Goal: Transaction & Acquisition: Purchase product/service

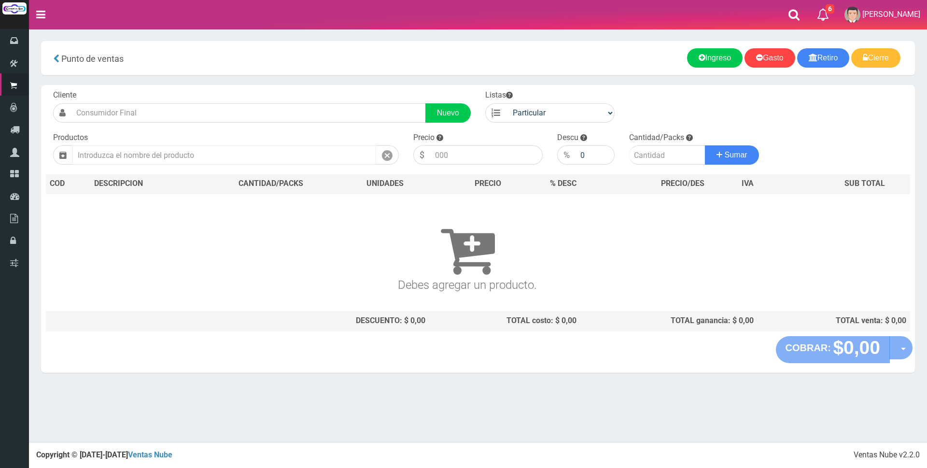
click at [206, 149] on input "text" at bounding box center [224, 154] width 304 height 19
click at [162, 149] on input "text" at bounding box center [224, 154] width 304 height 19
click at [159, 154] on input "text" at bounding box center [224, 154] width 304 height 19
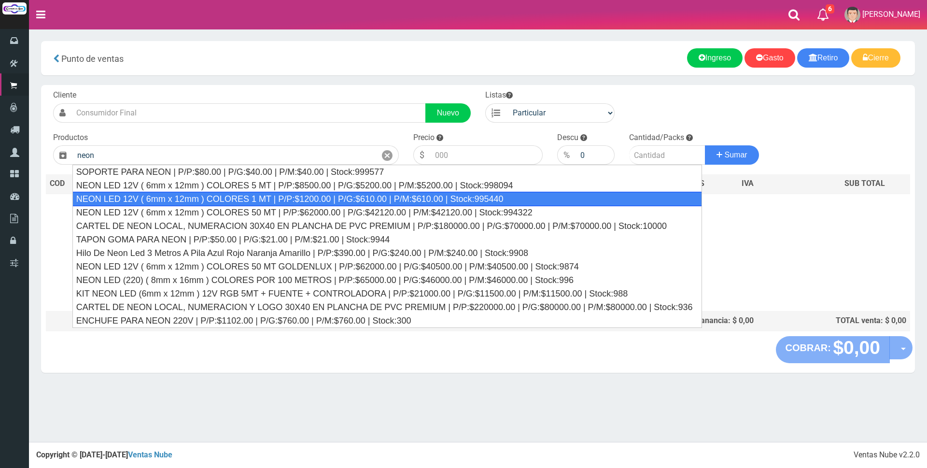
click at [293, 200] on div "NEON LED 12V ( 6mm x 12mm ) COLORES 1 MT | P/P:$1200.00 | P/G:$610.00 | P/M:$61…" at bounding box center [387, 199] width 630 height 14
type input "NEON LED 12V ( 6mm x 12mm ) COLORES 1 MT | P/P:$1200.00 | P/G:$610.00 | P/M:$61…"
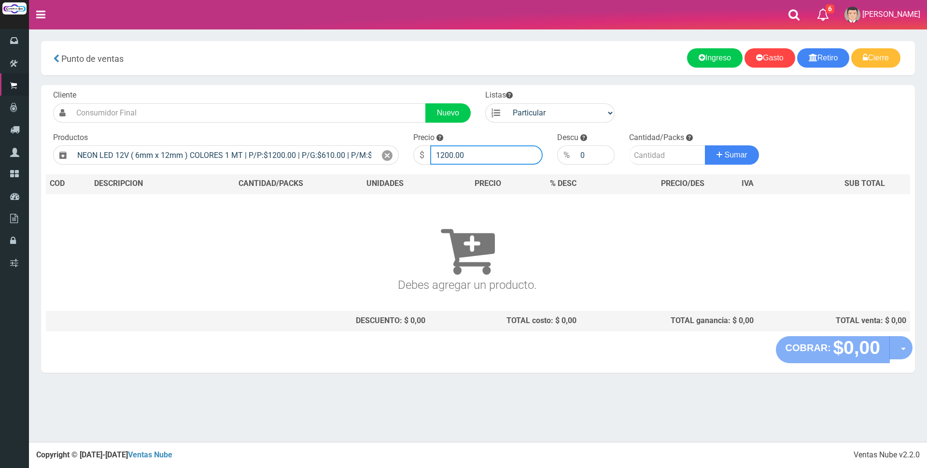
click at [479, 154] on input "1200.00" at bounding box center [486, 154] width 113 height 19
type input "1"
type input "2900"
click at [640, 153] on input "number" at bounding box center [667, 154] width 76 height 19
type input "10"
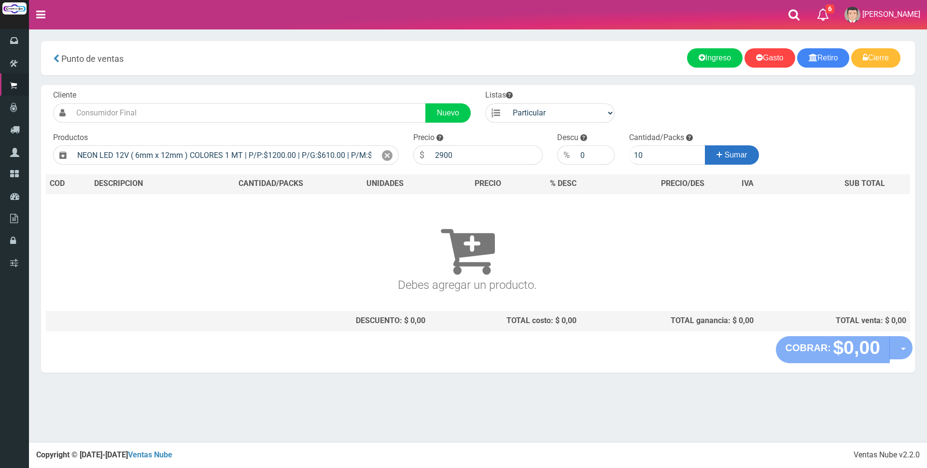
click at [708, 153] on button "Sumar" at bounding box center [732, 154] width 54 height 19
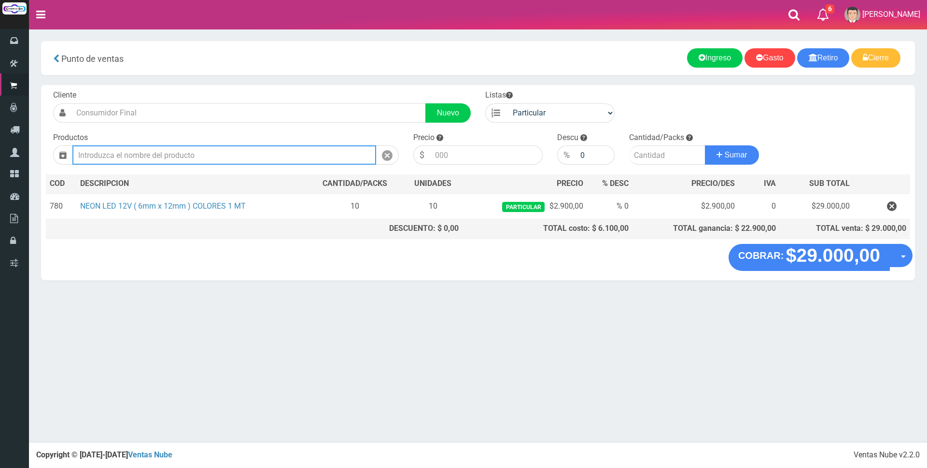
click at [309, 153] on input "text" at bounding box center [224, 154] width 304 height 19
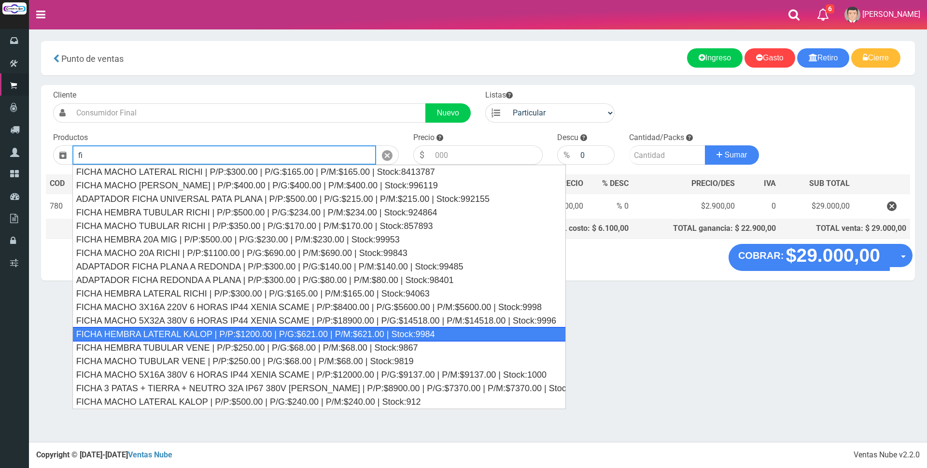
type input "f"
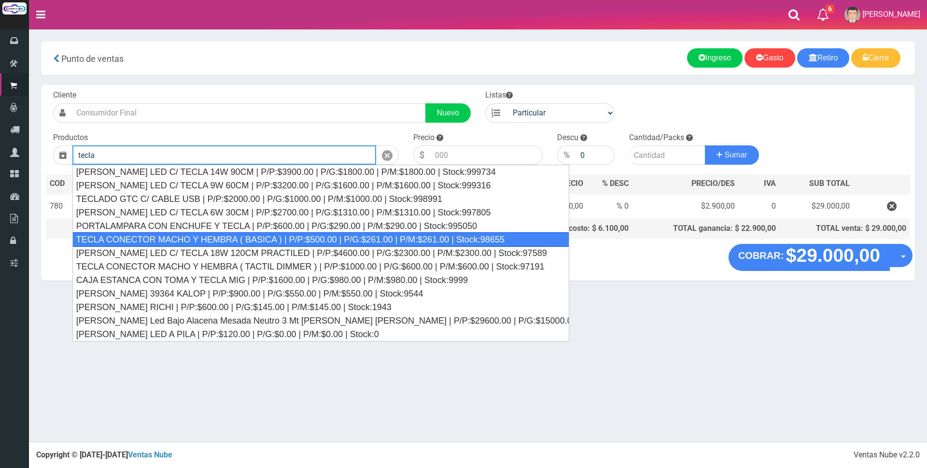
click at [240, 243] on div "TECLA CONECTOR MACHO Y HEMBRA ( BASICA ) | P/P:$500.00 | P/G:$261.00 | P/M:$261…" at bounding box center [320, 239] width 497 height 14
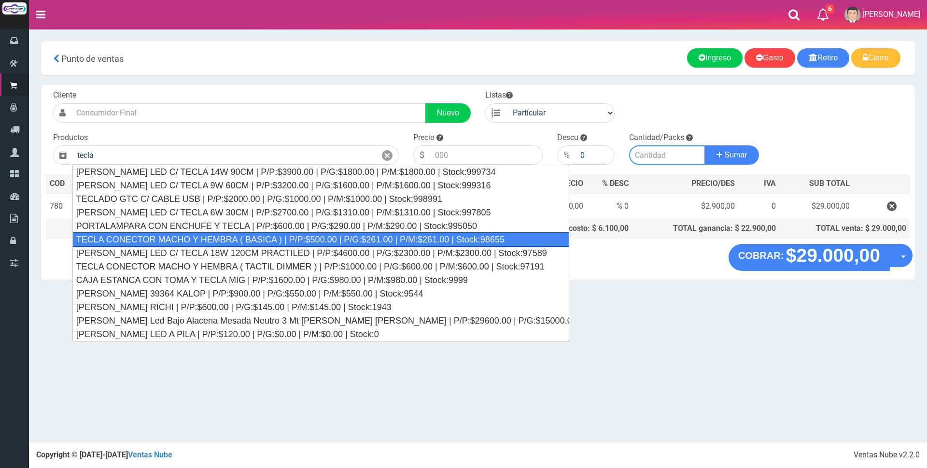
type input "TECLA CONECTOR MACHO Y HEMBRA ( BASICA ) | P/P:$500.00 | P/G:$261.00 | P/M:$261…"
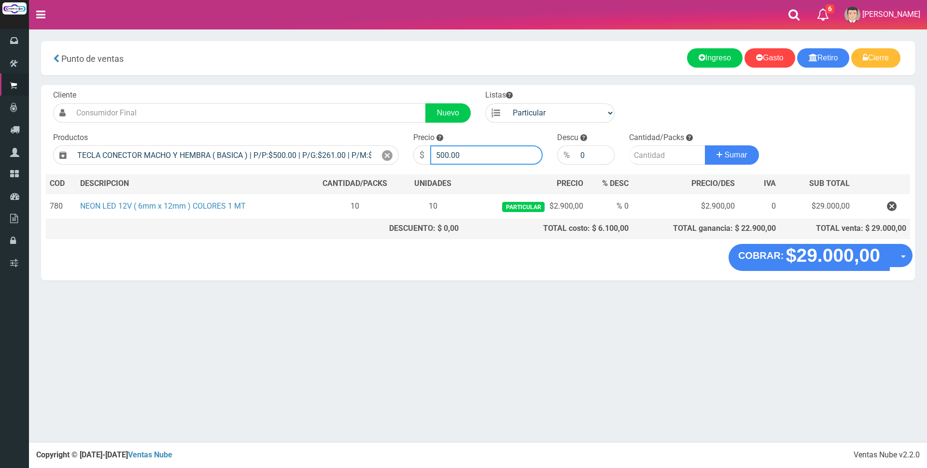
click at [480, 156] on input "500.00" at bounding box center [486, 154] width 113 height 19
type input "5"
type input "4000"
click at [645, 156] on input "number" at bounding box center [667, 154] width 76 height 19
type input "2"
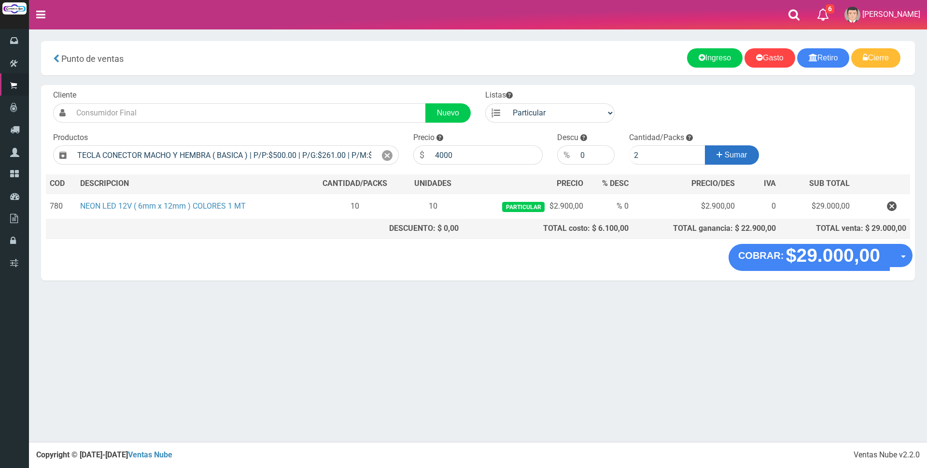
click at [727, 153] on span "Sumar" at bounding box center [736, 155] width 23 height 8
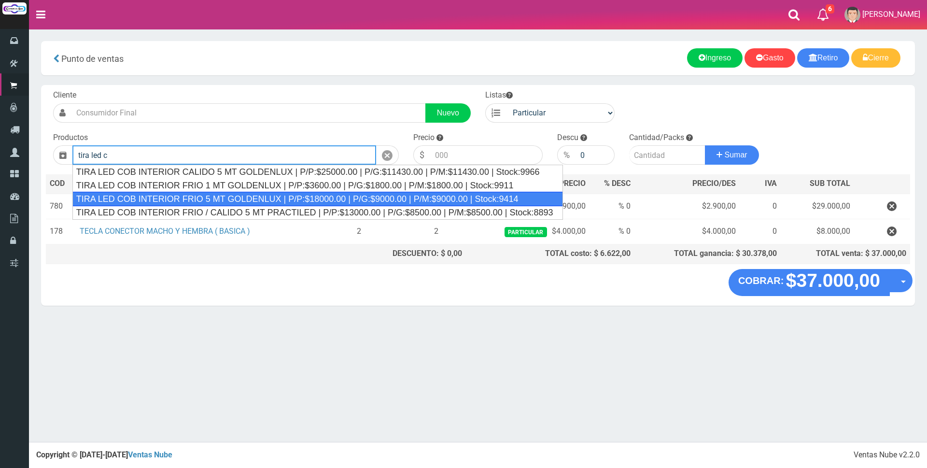
click at [329, 197] on div "TIRA LED COB INTERIOR FRIO 5 MT GOLDENLUX | P/P:$18000.00 | P/G:$9000.00 | P/M:…" at bounding box center [317, 199] width 491 height 14
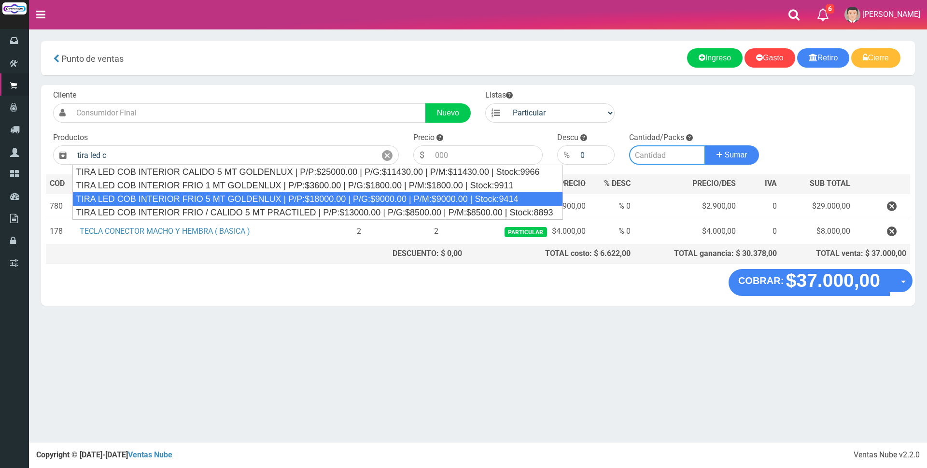
type input "TIRA LED COB INTERIOR FRIO 5 MT GOLDENLUX | P/P:$18000.00 | P/G:$9000.00 | P/M:…"
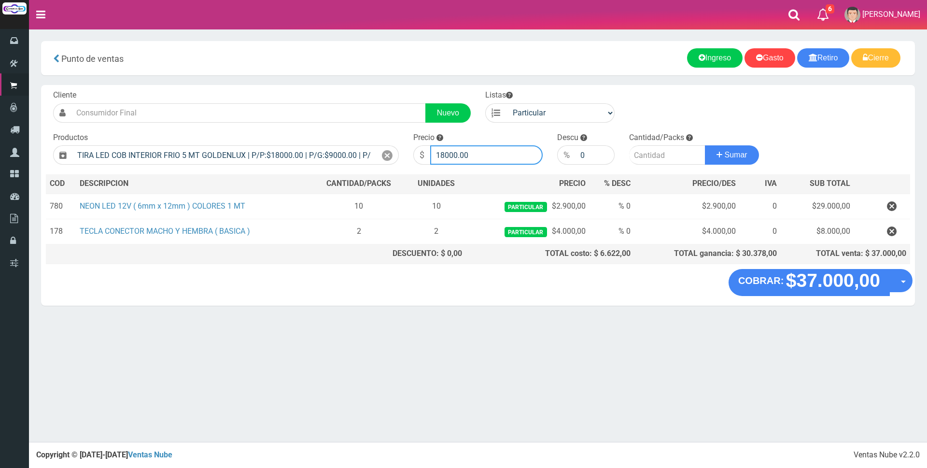
click at [488, 156] on input "18000.00" at bounding box center [486, 154] width 113 height 19
type input "1"
type input "23000"
click at [639, 151] on input "number" at bounding box center [667, 154] width 76 height 19
type input "2"
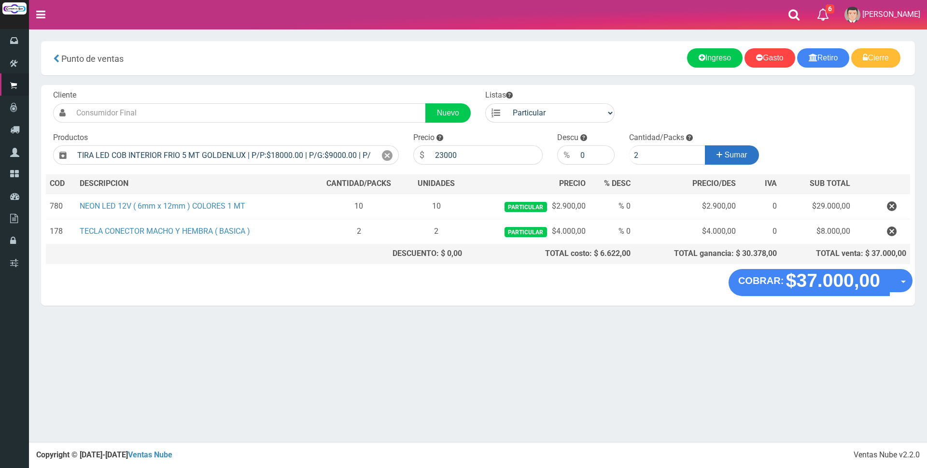
click at [731, 151] on span "Sumar" at bounding box center [736, 155] width 23 height 8
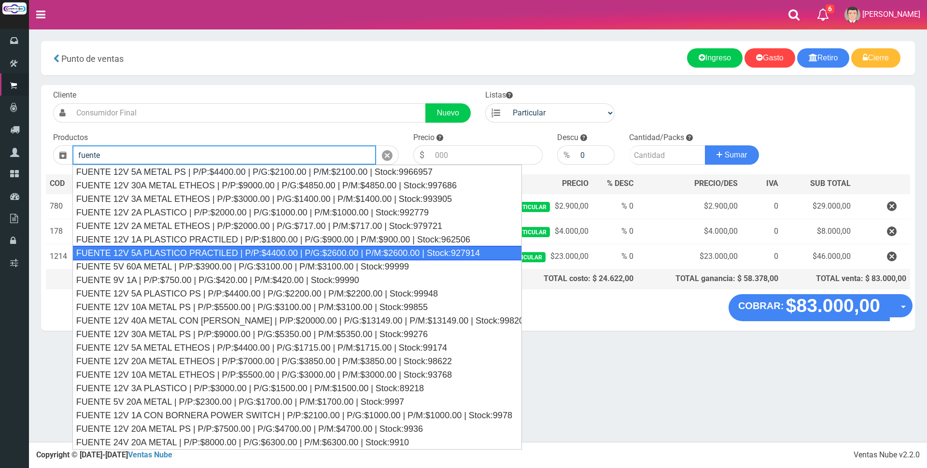
click at [278, 252] on div "FUENTE 12V 5A PLASTICO PRACTILED | P/P:$4400.00 | P/G:$2600.00 | P/M:$2600.00 |…" at bounding box center [297, 253] width 450 height 14
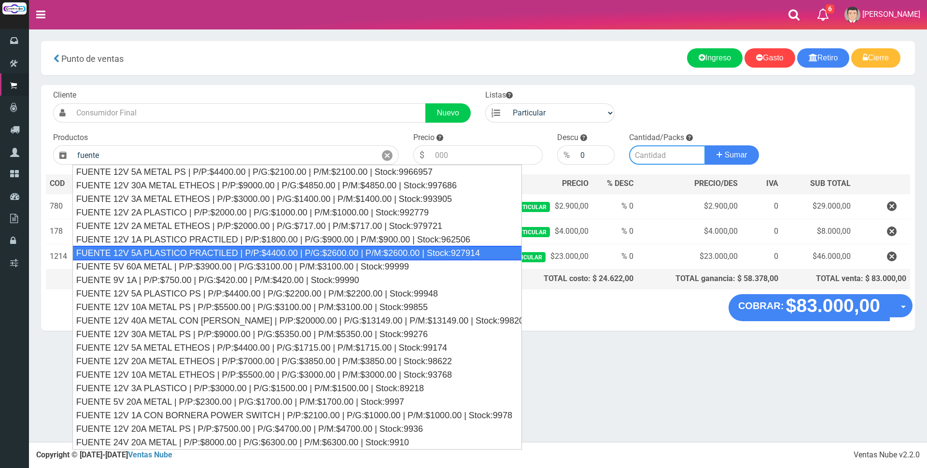
type input "FUENTE 12V 5A PLASTICO PRACTILED | P/P:$4400.00 | P/G:$2600.00 | P/M:$2600.00 |…"
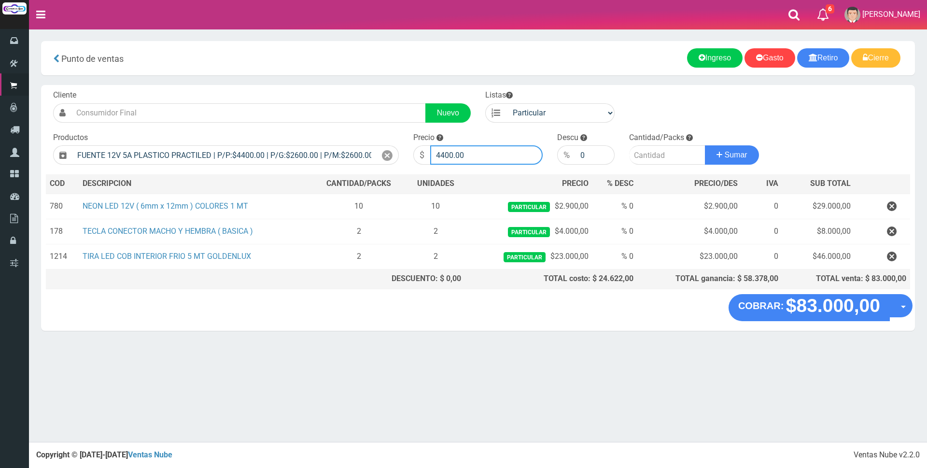
click at [507, 151] on input "4400.00" at bounding box center [486, 154] width 113 height 19
type input "4"
type input "11500"
click at [641, 151] on input "number" at bounding box center [667, 154] width 76 height 19
type input "2"
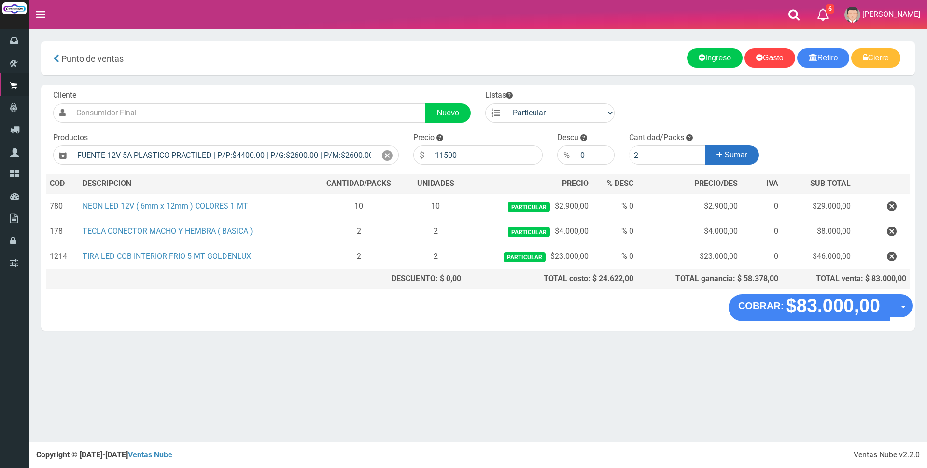
click at [728, 157] on span "Sumar" at bounding box center [736, 155] width 23 height 8
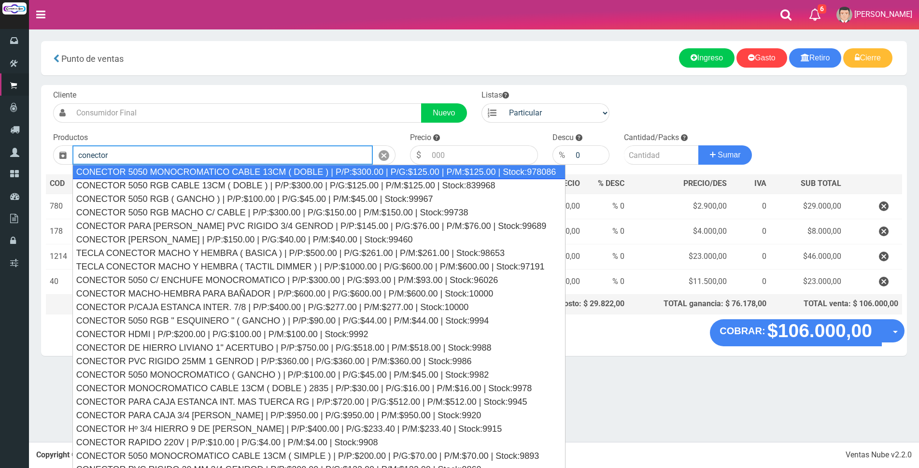
click at [400, 171] on div "CONECTOR 5050 MONOCROMATICO CABLE 13CM ( DOBLE ) | P/P:$300.00 | P/G:$125.00 | …" at bounding box center [319, 172] width 494 height 14
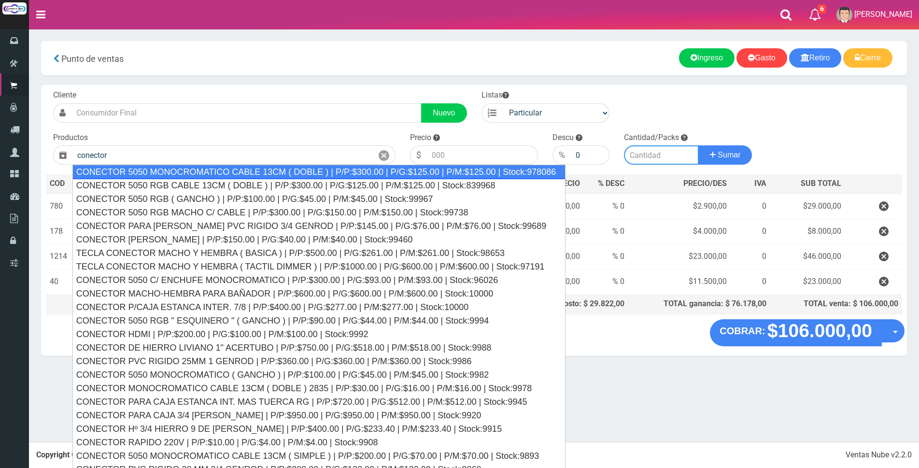
type input "CONECTOR 5050 MONOCROMATICO CABLE 13CM ( DOBLE ) | P/P:$300.00 | P/G:$125.00 | …"
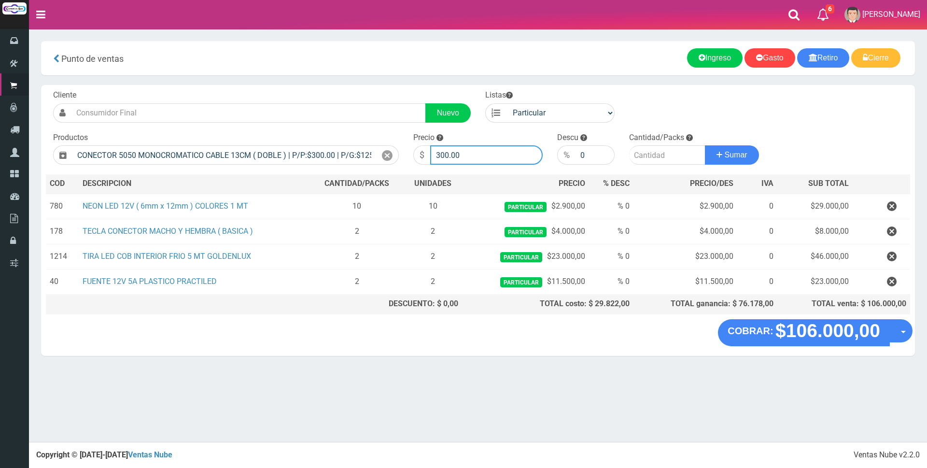
click at [498, 153] on input "300.00" at bounding box center [486, 154] width 113 height 19
type input "3"
type input "1500"
click at [643, 150] on input "number" at bounding box center [667, 154] width 76 height 19
type input "2"
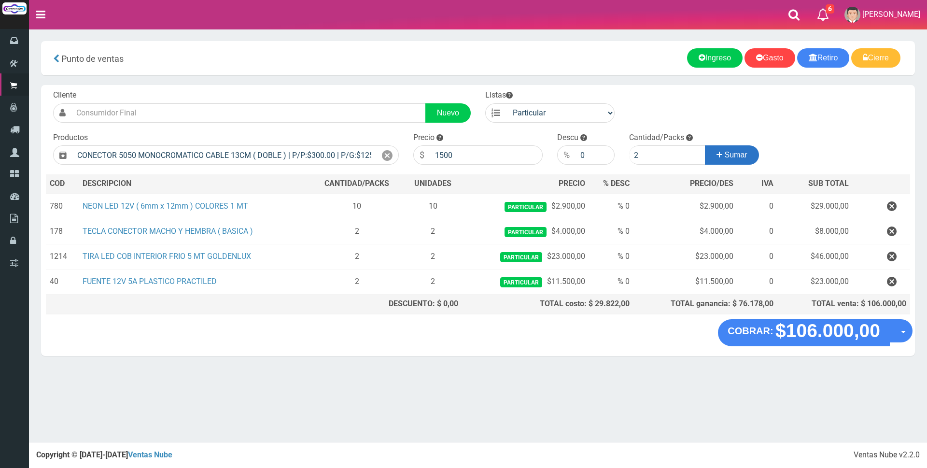
click at [725, 156] on span "Sumar" at bounding box center [736, 155] width 23 height 8
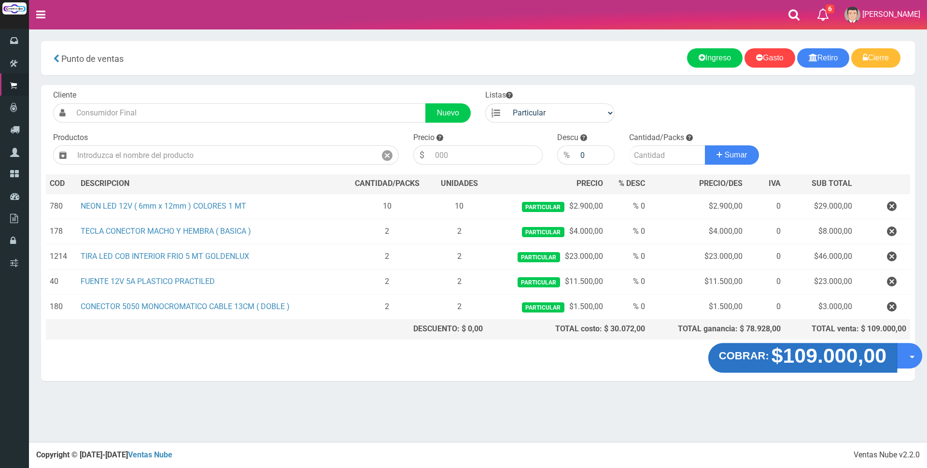
click at [799, 363] on strong "$109.000,00" at bounding box center [829, 355] width 115 height 23
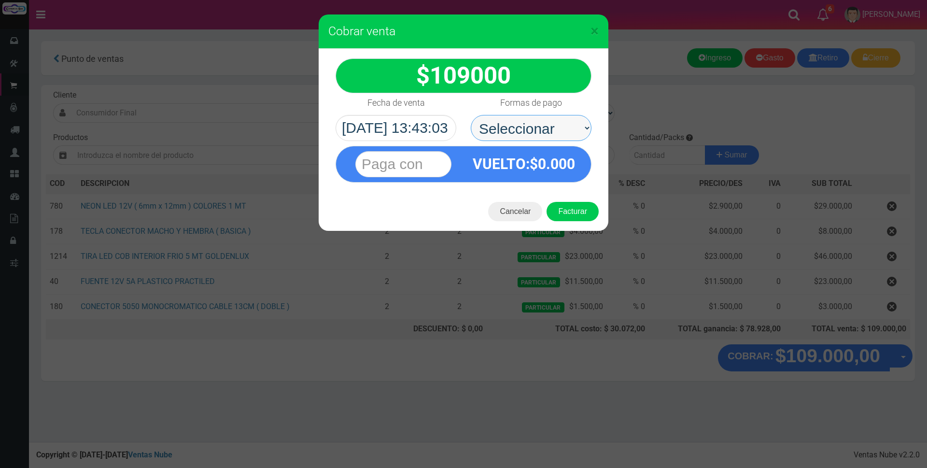
click at [543, 129] on select "Seleccionar Efectivo Tarjeta de Crédito Depósito Débito" at bounding box center [531, 128] width 121 height 26
select select "Tarjeta de Crédito"
click at [471, 115] on select "Seleccionar Efectivo Tarjeta de Crédito Depósito Débito" at bounding box center [531, 128] width 121 height 26
click at [437, 158] on input "text" at bounding box center [403, 164] width 96 height 26
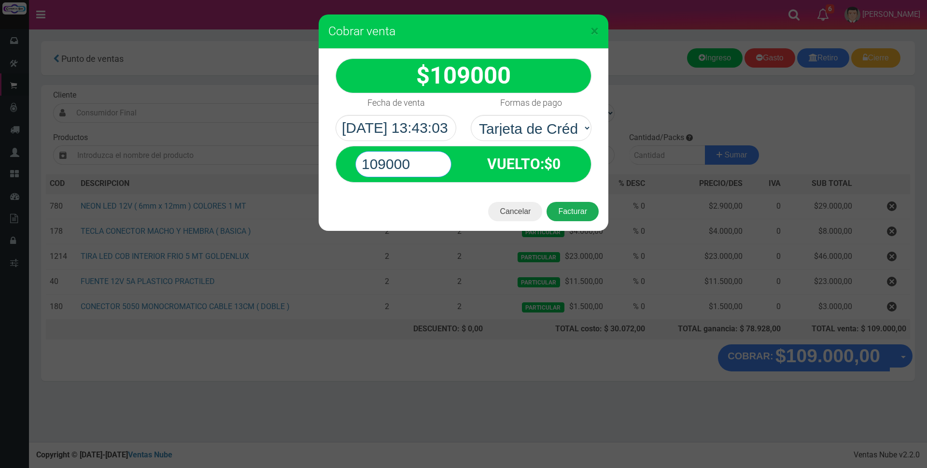
type input "109000"
click at [567, 213] on button "Facturar" at bounding box center [573, 211] width 52 height 19
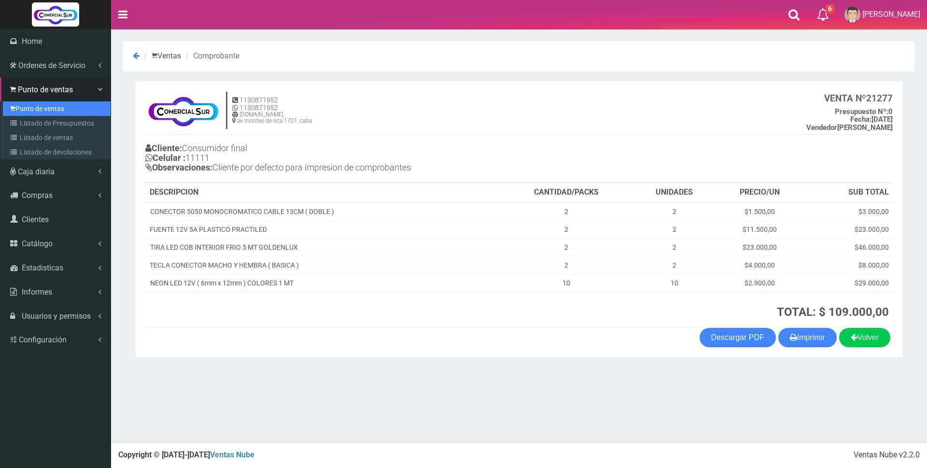
click at [32, 106] on link "Punto de ventas" at bounding box center [57, 108] width 108 height 14
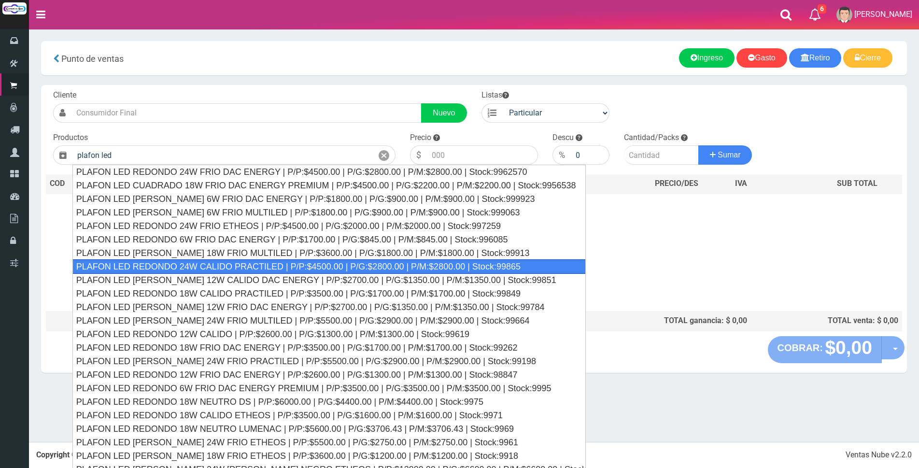
click at [189, 270] on div "PLAFON LED REDONDO 24W CALIDO PRACTILED | P/P:$4500.00 | P/G:$2800.00 | P/M:$28…" at bounding box center [328, 266] width 513 height 14
type input "PLAFON LED REDONDO 24W CALIDO PRACTILED | P/P:$4500.00 | P/G:$2800.00 | P/M:$28…"
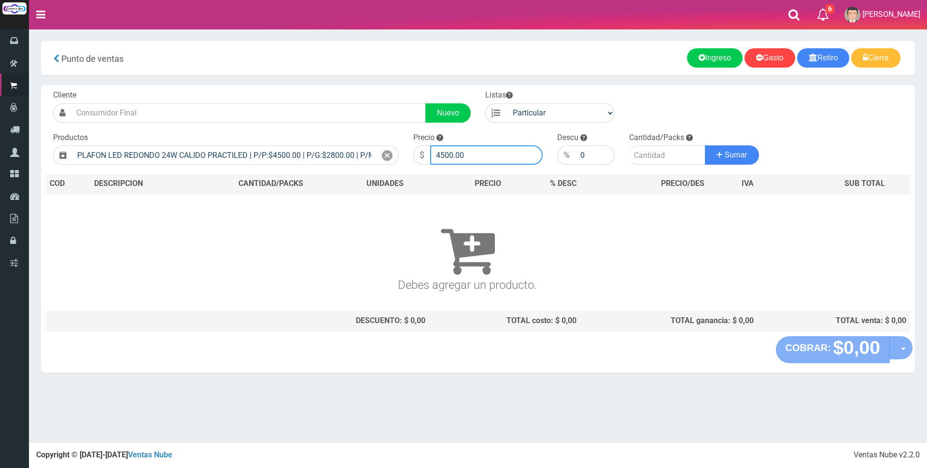
click at [493, 154] on input "4500.00" at bounding box center [486, 154] width 113 height 19
type input "4"
type input "12000"
click at [645, 152] on input "number" at bounding box center [667, 154] width 76 height 19
type input "1"
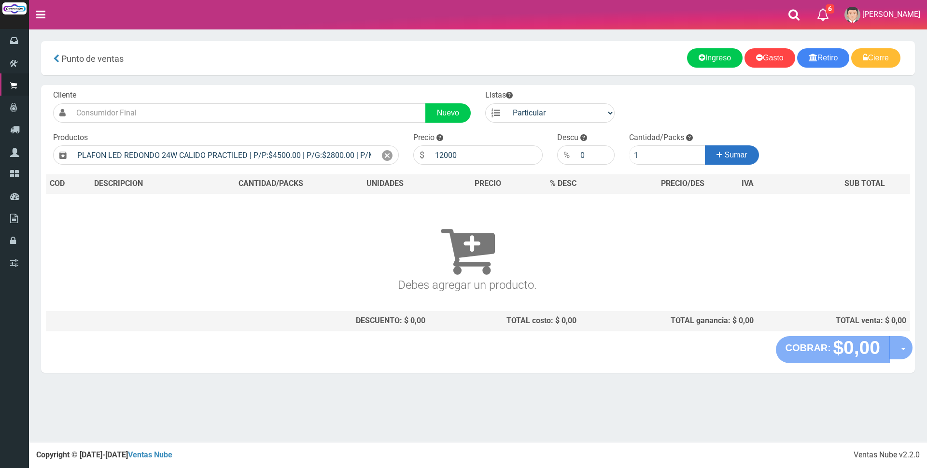
click at [734, 156] on span "Sumar" at bounding box center [736, 155] width 23 height 8
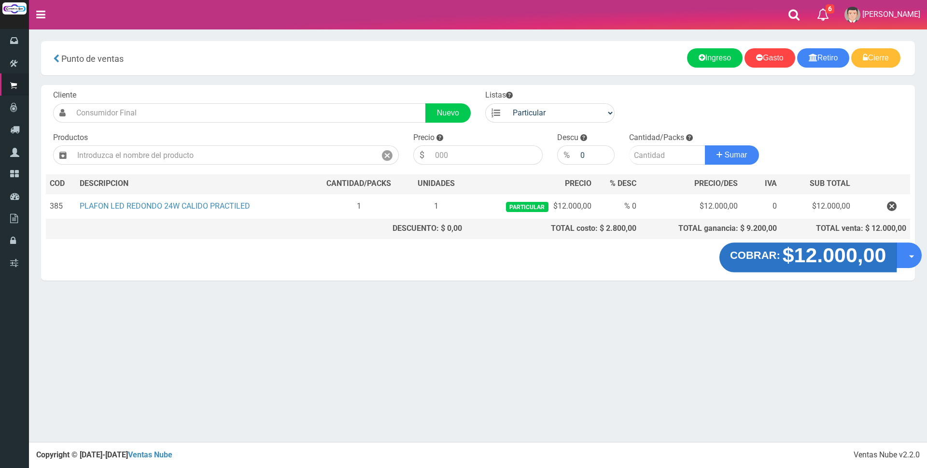
click at [767, 256] on strong "COBRAR:" at bounding box center [755, 256] width 50 height 12
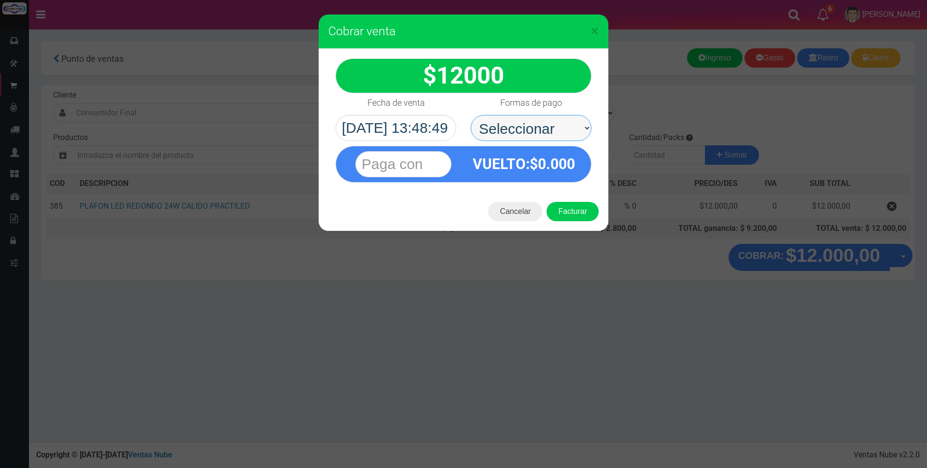
click at [568, 129] on select "Seleccionar Efectivo Tarjeta de Crédito Depósito Débito" at bounding box center [531, 128] width 121 height 26
select select "Tarjeta de Crédito"
click at [471, 115] on select "Seleccionar Efectivo Tarjeta de Crédito Depósito Débito" at bounding box center [531, 128] width 121 height 26
click at [434, 157] on input "text" at bounding box center [403, 164] width 96 height 26
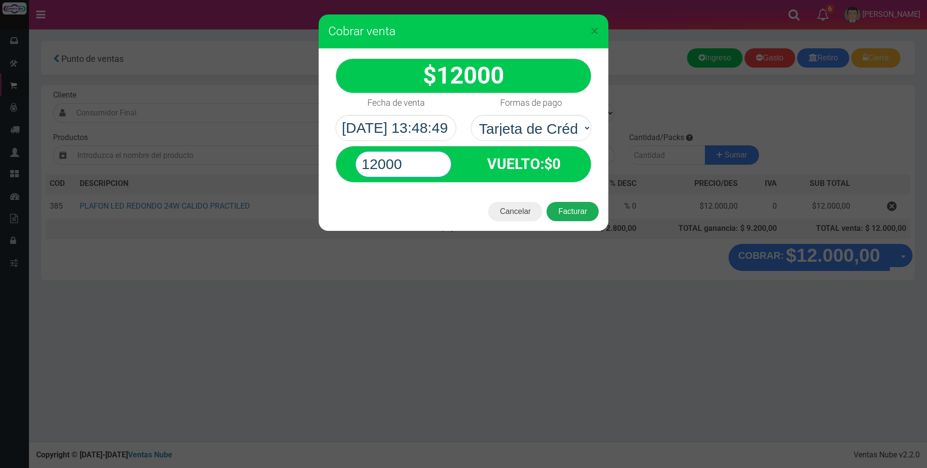
type input "12000"
click at [589, 213] on button "Facturar" at bounding box center [573, 211] width 52 height 19
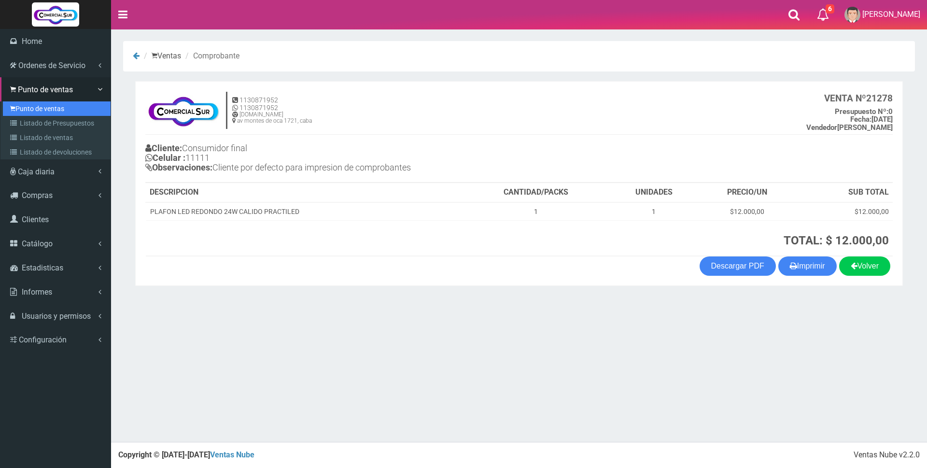
click at [36, 108] on link "Punto de ventas" at bounding box center [57, 108] width 108 height 14
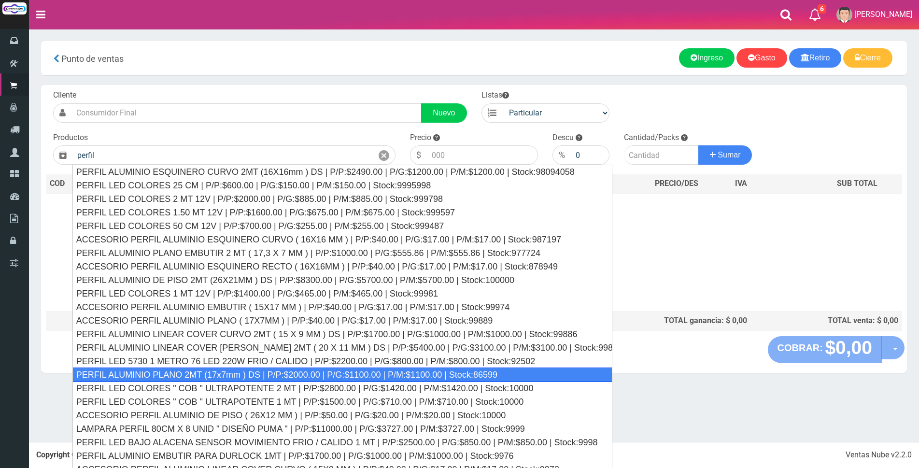
click at [312, 374] on div "PERFIL ALUMINIO PLANO 2MT (17x7mm ) DS | P/P:$2000.00 | P/G:$1100.00 | P/M:$110…" at bounding box center [342, 375] width 540 height 14
type input "PERFIL ALUMINIO PLANO 2MT (17x7mm ) DS | P/P:$2000.00 | P/G:$1100.00 | P/M:$110…"
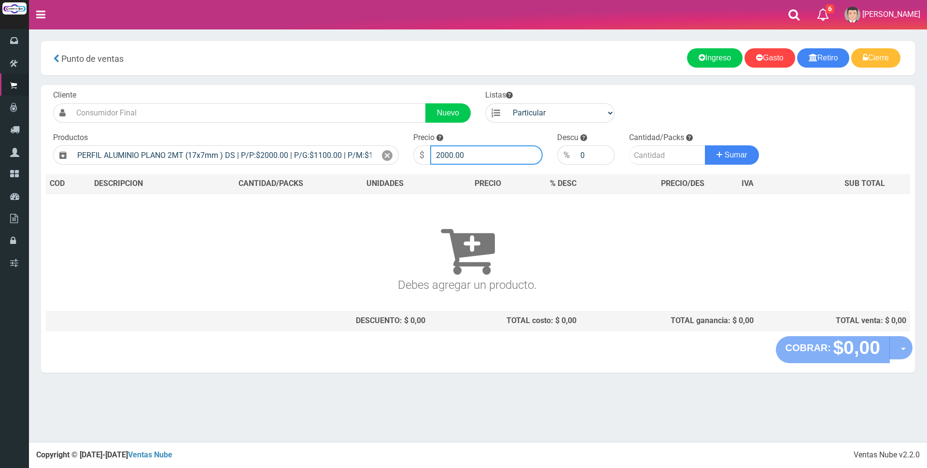
click at [484, 156] on input "2000.00" at bounding box center [486, 154] width 113 height 19
type input "2"
type input "6500"
click at [635, 157] on input "number" at bounding box center [667, 154] width 76 height 19
type input "6"
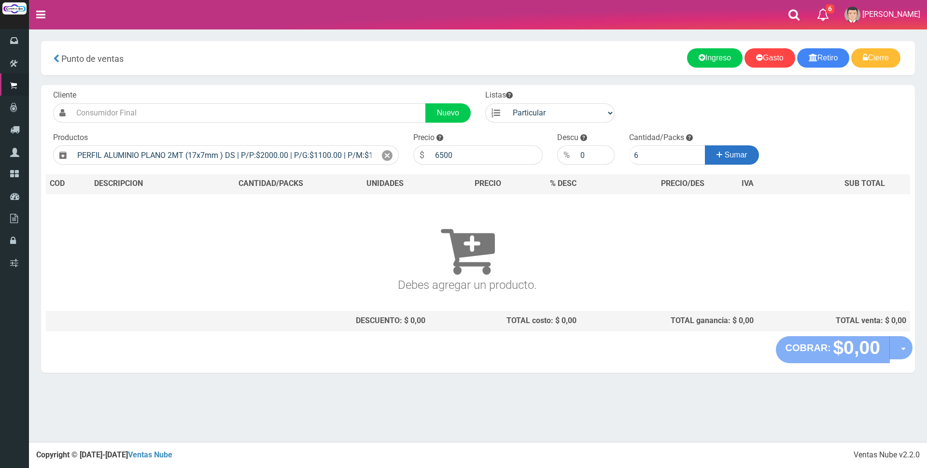
click at [742, 158] on span "Sumar" at bounding box center [736, 155] width 23 height 8
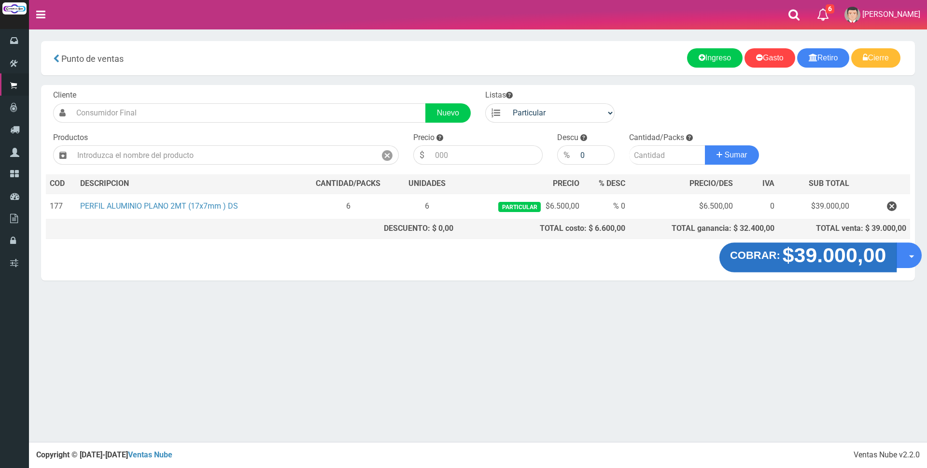
click at [770, 252] on strong "COBRAR:" at bounding box center [755, 256] width 50 height 12
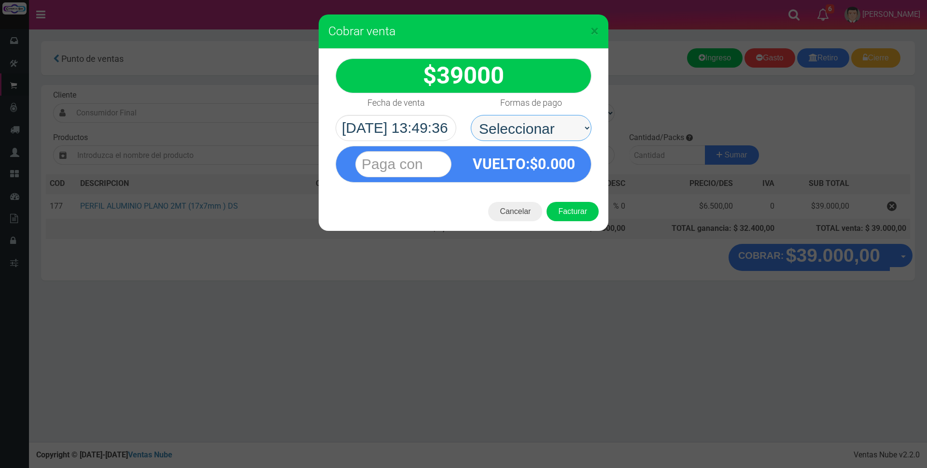
click at [502, 130] on select "Seleccionar Efectivo Tarjeta de Crédito Depósito Débito" at bounding box center [531, 128] width 121 height 26
select select "Tarjeta de Crédito"
click at [471, 115] on select "Seleccionar Efectivo Tarjeta de Crédito Depósito Débito" at bounding box center [531, 128] width 121 height 26
click at [442, 157] on input "text" at bounding box center [403, 164] width 96 height 26
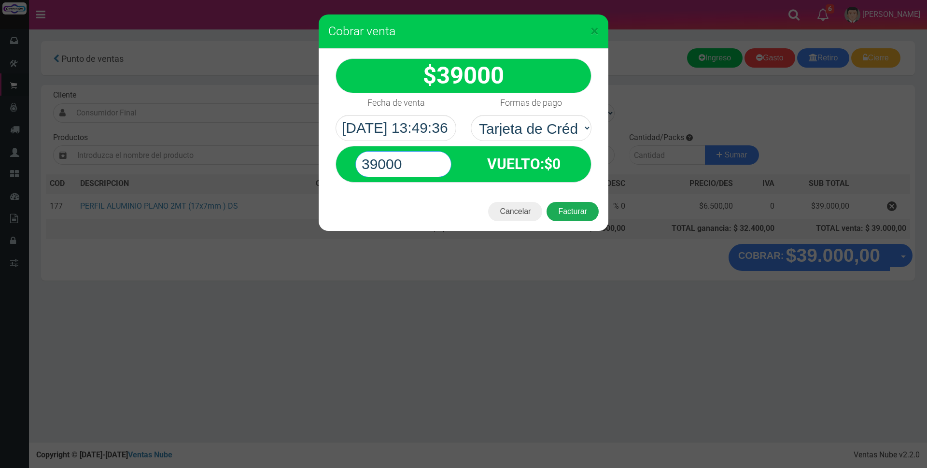
type input "39000"
click at [587, 212] on button "Facturar" at bounding box center [573, 211] width 52 height 19
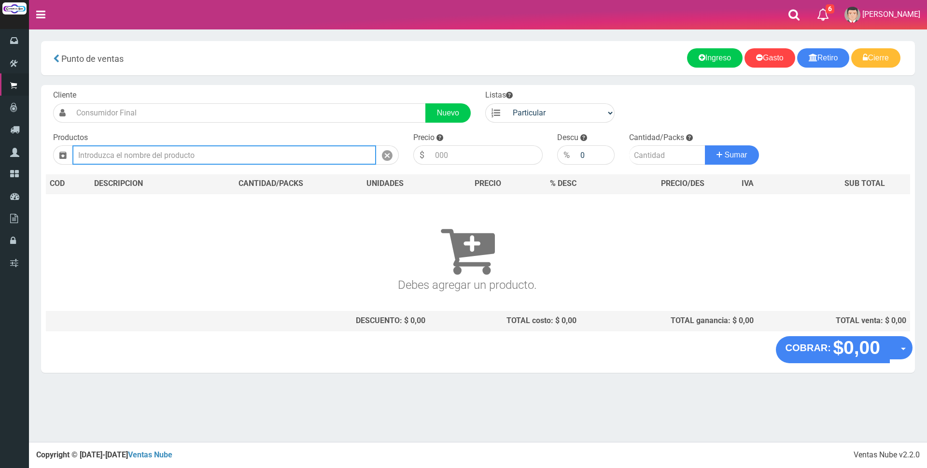
click at [162, 149] on input "text" at bounding box center [224, 154] width 304 height 19
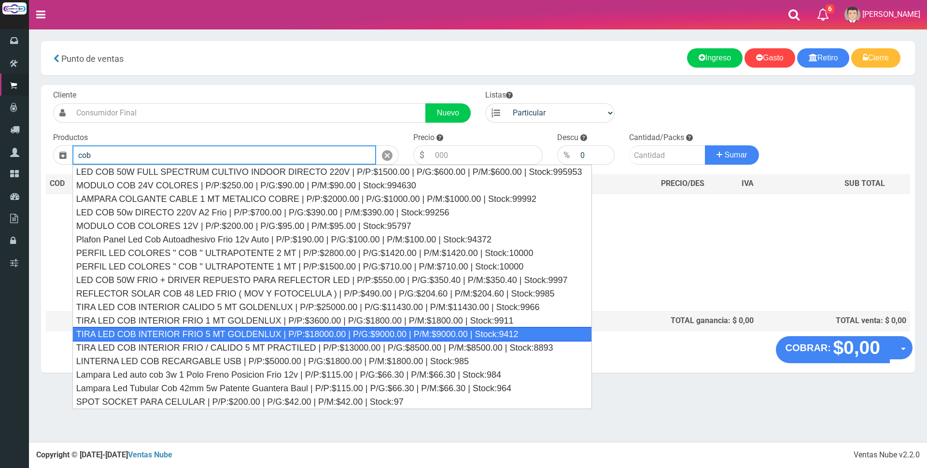
click at [381, 334] on div "TIRA LED COB INTERIOR FRIO 5 MT GOLDENLUX | P/P:$18000.00 | P/G:$9000.00 | P/M:…" at bounding box center [332, 334] width 520 height 14
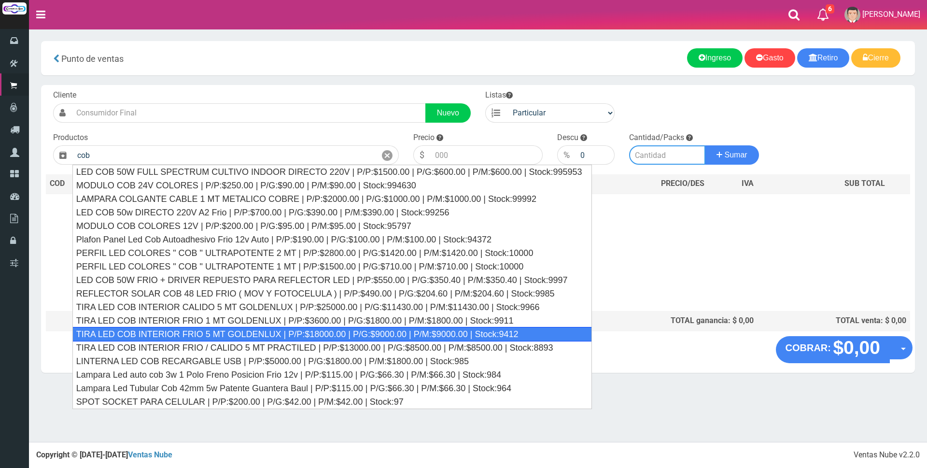
type input "TIRA LED COB INTERIOR FRIO 5 MT GOLDENLUX | P/P:$18000.00 | P/G:$9000.00 | P/M:…"
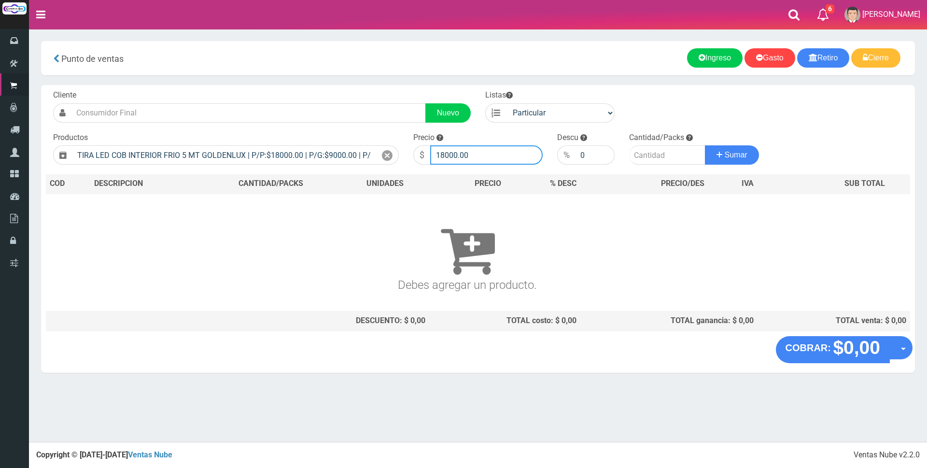
click at [476, 155] on input "18000.00" at bounding box center [486, 154] width 113 height 19
type input "1"
type input "24000"
click at [644, 160] on input "number" at bounding box center [667, 154] width 76 height 19
type input "1"
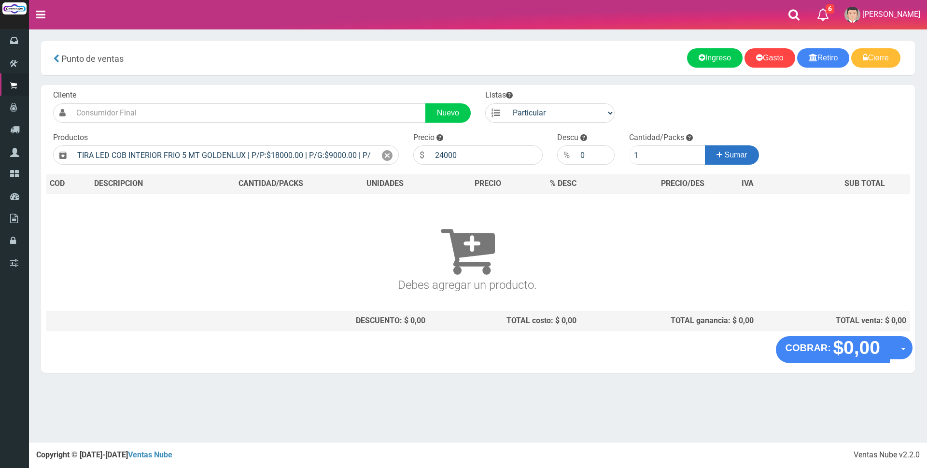
click at [738, 155] on span "Sumar" at bounding box center [736, 155] width 23 height 8
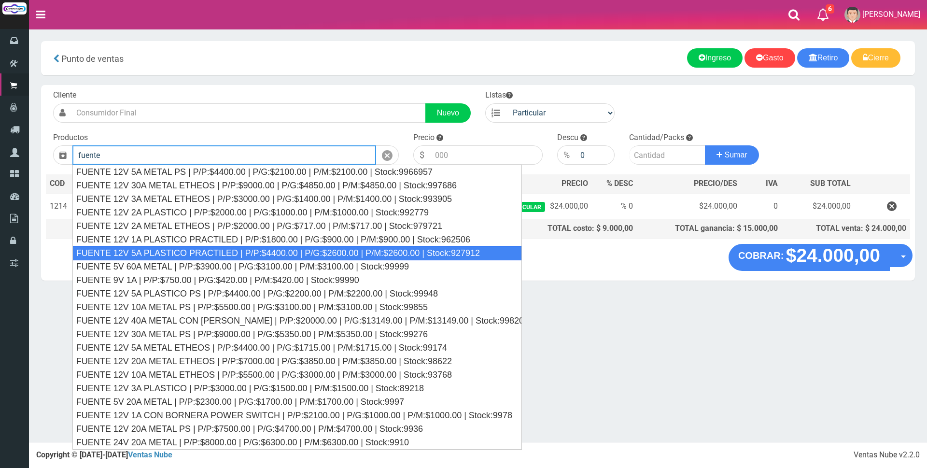
click at [234, 251] on div "FUENTE 12V 5A PLASTICO PRACTILED | P/P:$4400.00 | P/G:$2600.00 | P/M:$2600.00 |…" at bounding box center [297, 253] width 450 height 14
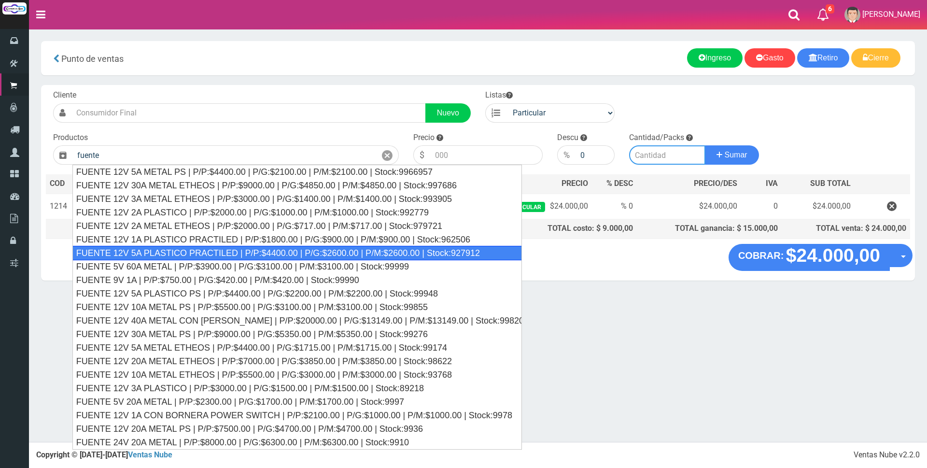
type input "FUENTE 12V 5A PLASTICO PRACTILED | P/P:$4400.00 | P/G:$2600.00 | P/M:$2600.00 |…"
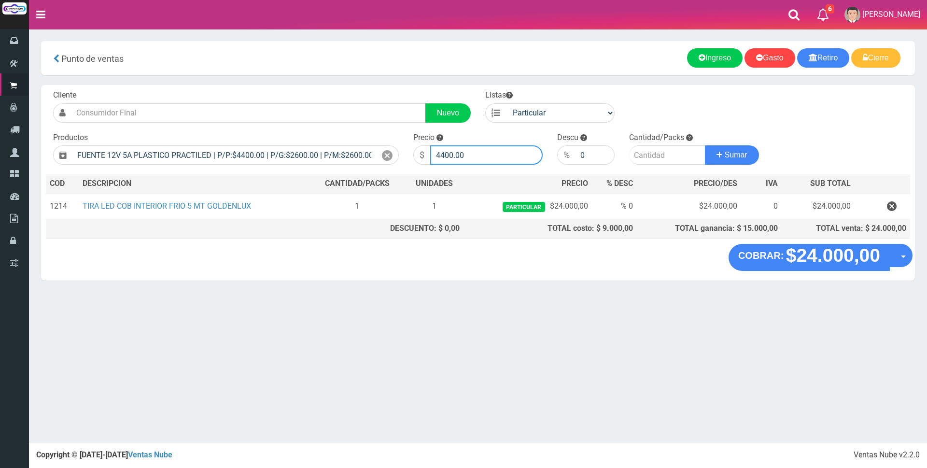
click at [481, 149] on input "4400.00" at bounding box center [486, 154] width 113 height 19
type input "4"
type input "12000"
click at [639, 150] on input "number" at bounding box center [667, 154] width 76 height 19
type input "1"
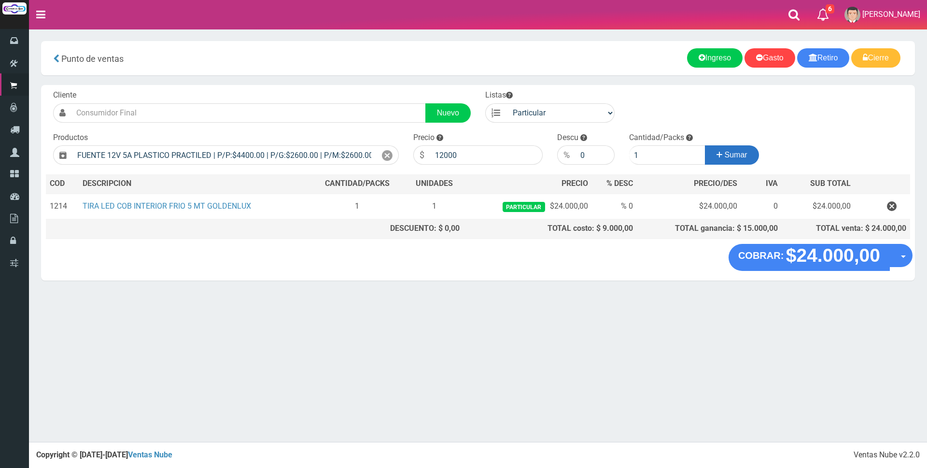
click at [742, 153] on span "Sumar" at bounding box center [736, 155] width 23 height 8
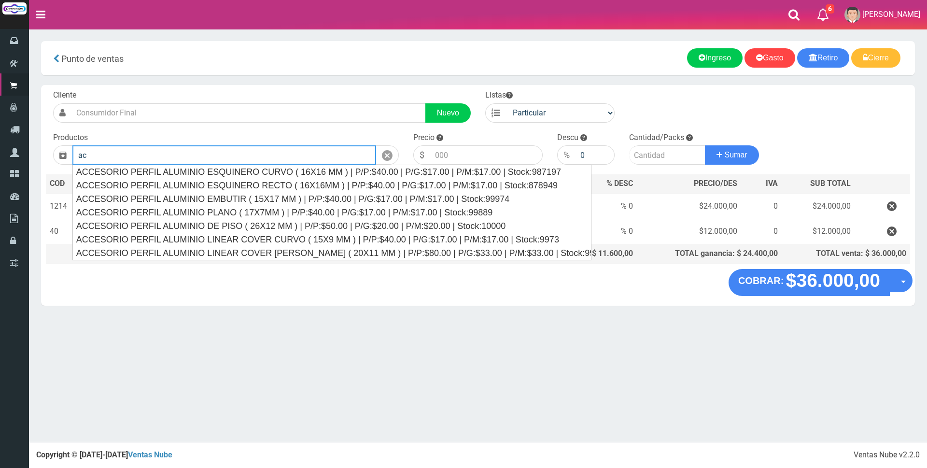
type input "a"
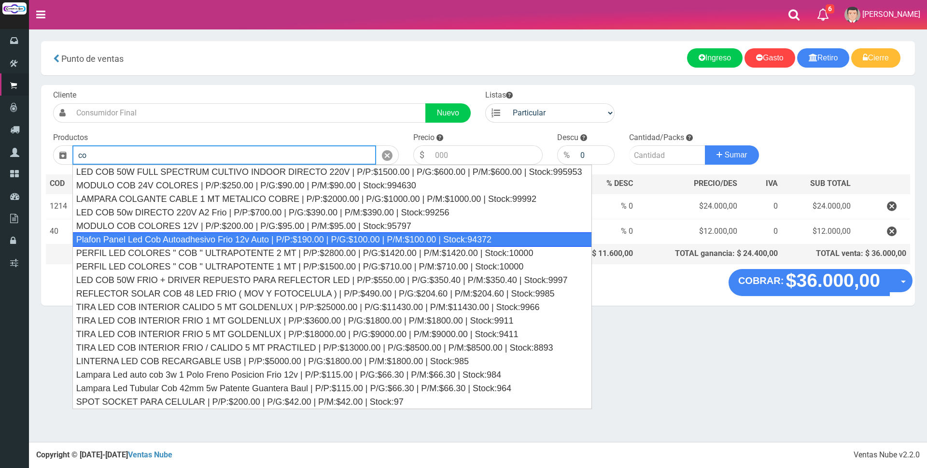
type input "c"
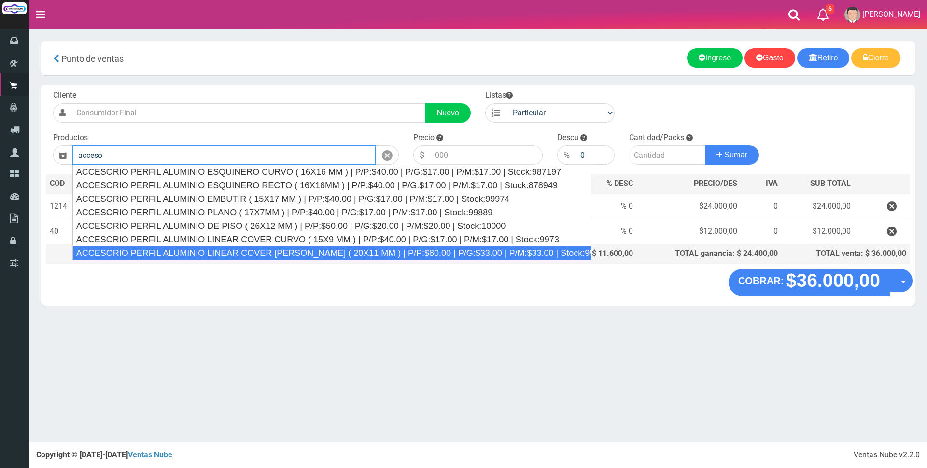
click at [260, 251] on div "ACCESORIO PERFIL ALUMINIO LINEAR COVER CUADRADO ( 20X11 MM ) | P/P:$80.00 | P/G…" at bounding box center [331, 253] width 519 height 14
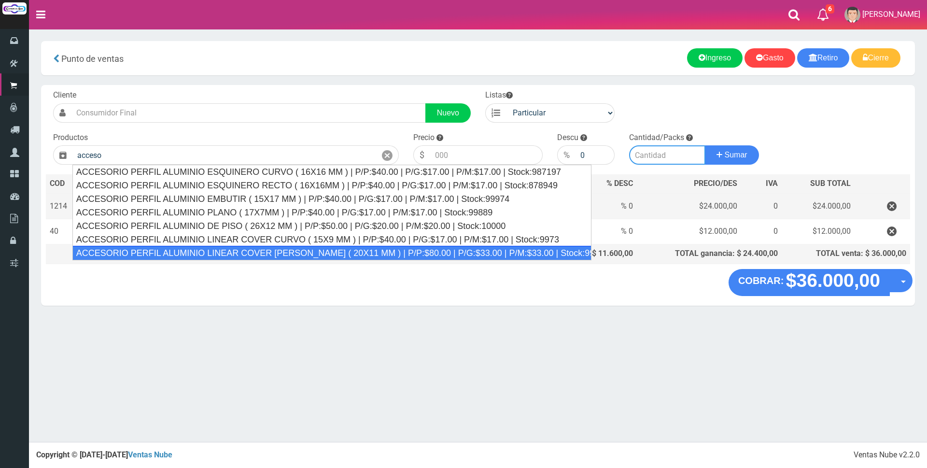
type input "ACCESORIO PERFIL ALUMINIO LINEAR COVER CUADRADO ( 20X11 MM ) | P/P:$80.00 | P/G…"
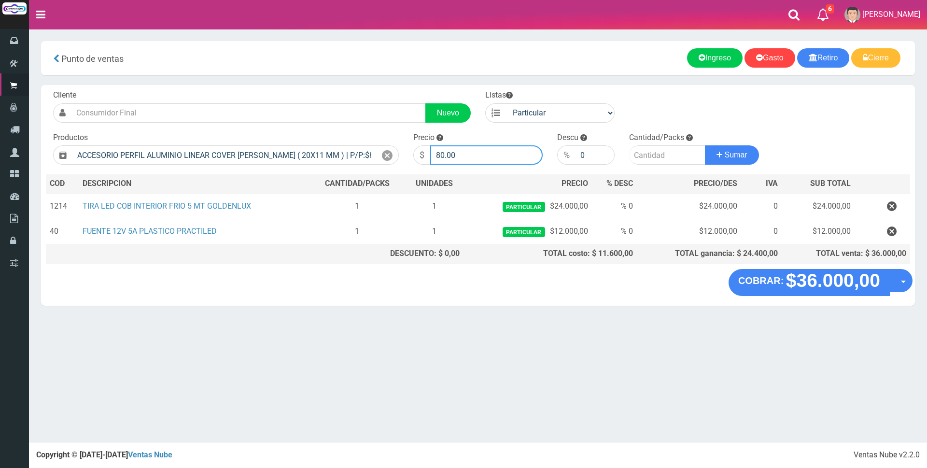
click at [492, 155] on input "80.00" at bounding box center [486, 154] width 113 height 19
type input "8"
type input "3000"
click at [643, 155] on input "number" at bounding box center [667, 154] width 76 height 19
type input "4"
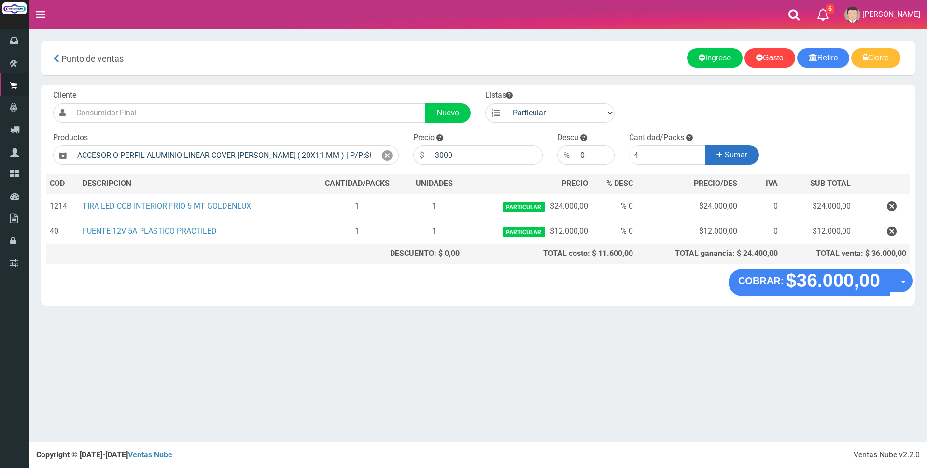
click at [733, 154] on span "Sumar" at bounding box center [736, 155] width 23 height 8
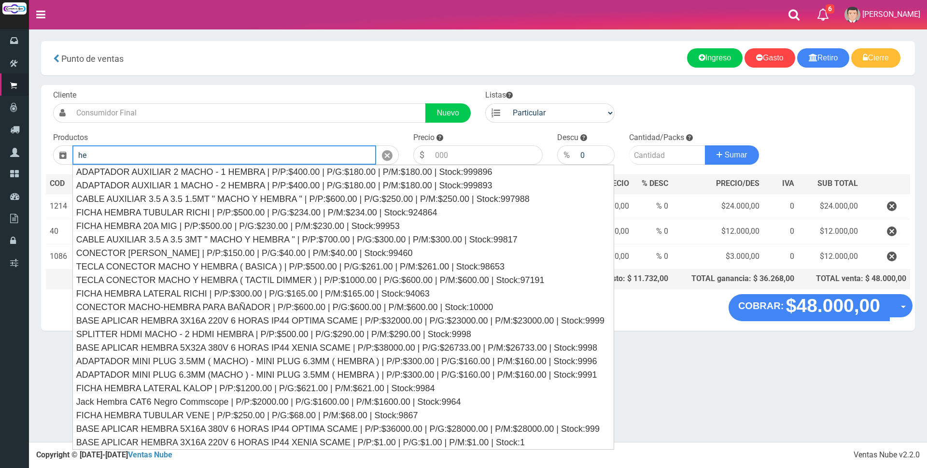
type input "h"
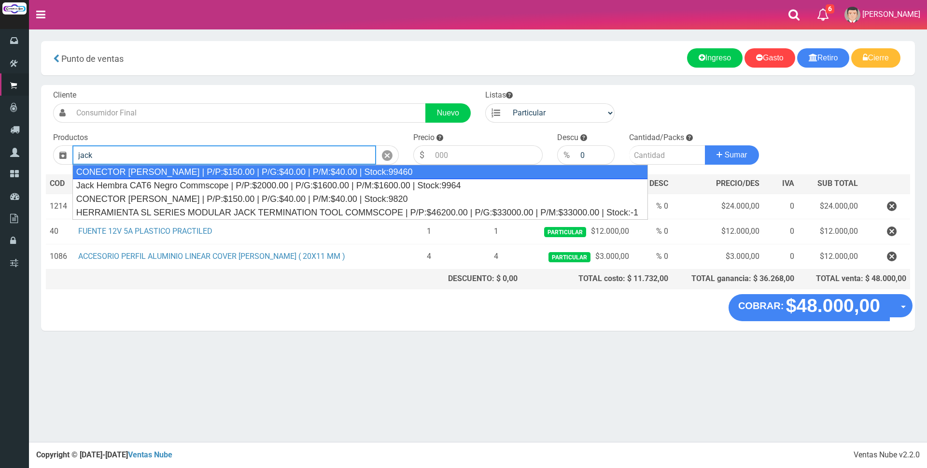
click at [240, 169] on div "CONECTOR JACK HEMBRA | P/P:$150.00 | P/G:$40.00 | P/M:$40.00 | Stock:99460" at bounding box center [360, 172] width 576 height 14
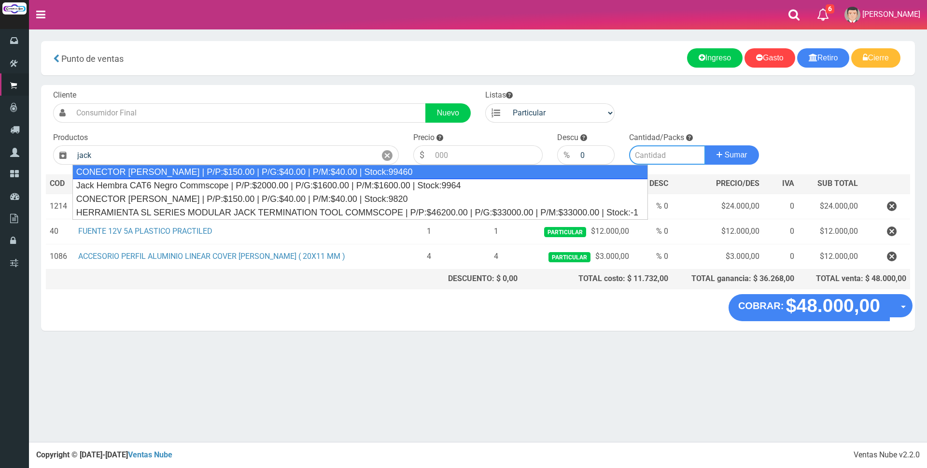
type input "CONECTOR JACK HEMBRA | P/P:$150.00 | P/G:$40.00 | P/M:$40.00 | Stock:99460"
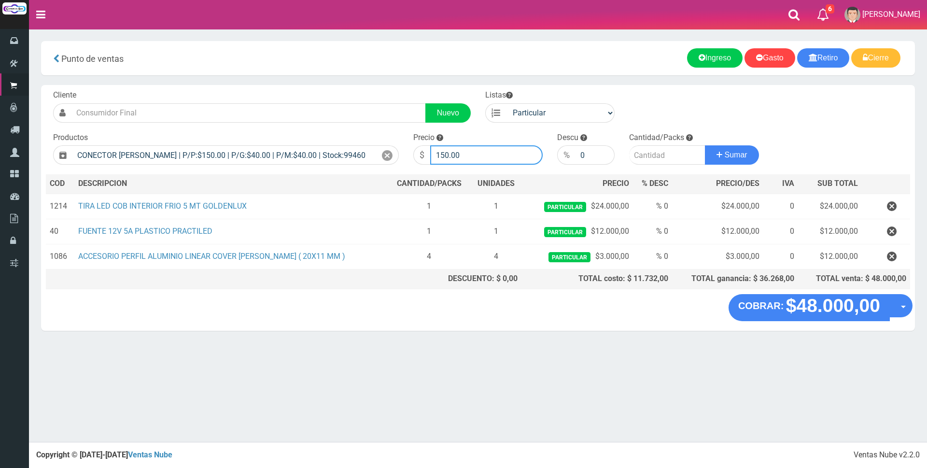
click at [504, 156] on input "150.00" at bounding box center [486, 154] width 113 height 19
type input "1"
type input "1500"
click at [649, 155] on input "number" at bounding box center [667, 154] width 76 height 19
type input "1"
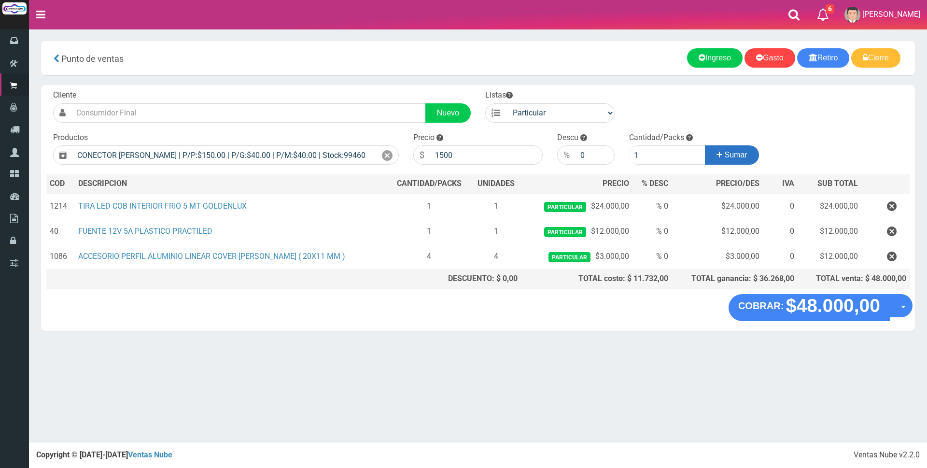
click at [735, 155] on span "Sumar" at bounding box center [736, 155] width 23 height 8
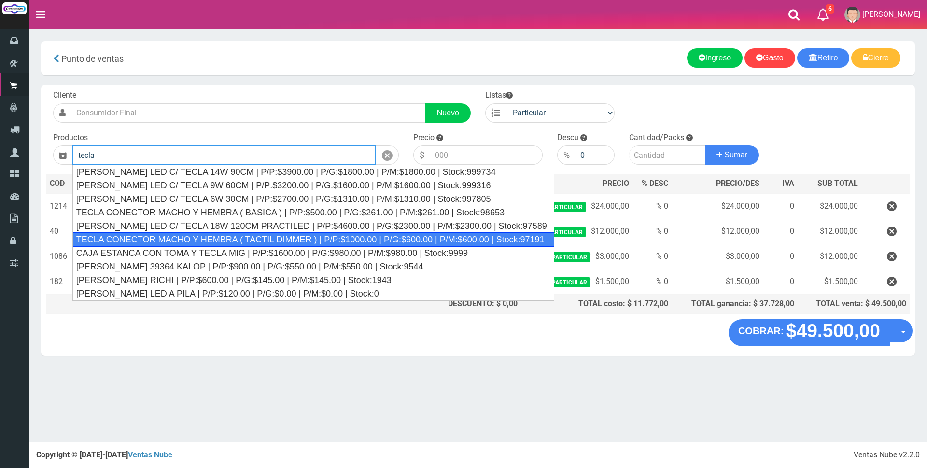
click at [323, 234] on div "TECLA CONECTOR MACHO Y HEMBRA ( TACTIL DIMMER ) | P/P:$1000.00 | P/G:$600.00 | …" at bounding box center [313, 239] width 482 height 14
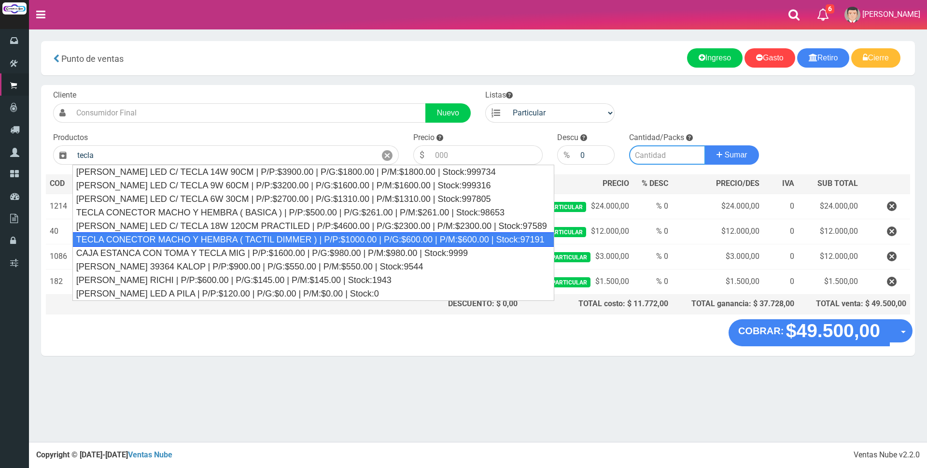
type input "TECLA CONECTOR MACHO Y HEMBRA ( TACTIL DIMMER ) | P/P:$1000.00 | P/G:$600.00 | …"
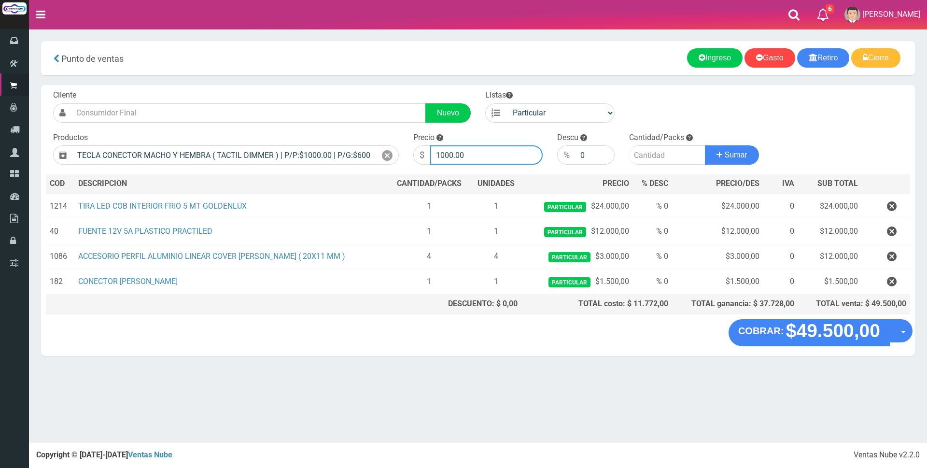
click at [496, 148] on input "1000.00" at bounding box center [486, 154] width 113 height 19
type input "1"
type input "8000"
click at [670, 151] on input "number" at bounding box center [667, 154] width 76 height 19
type input "1"
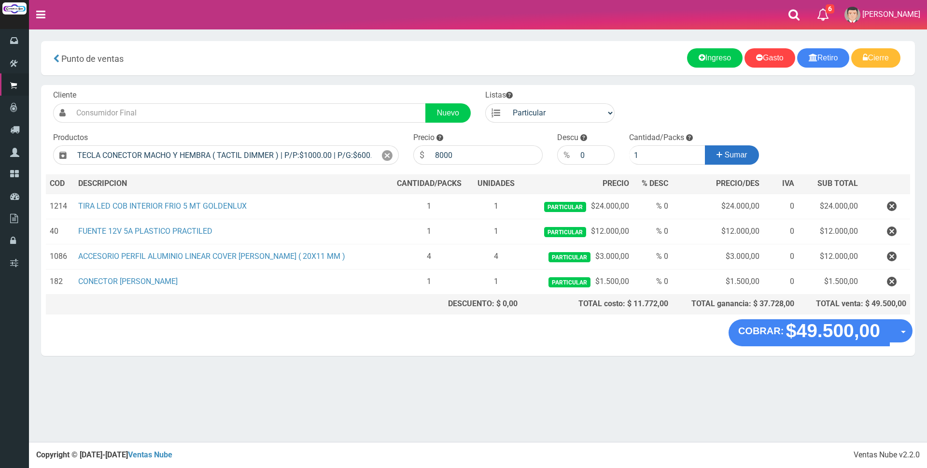
click at [744, 158] on span "Sumar" at bounding box center [736, 155] width 23 height 8
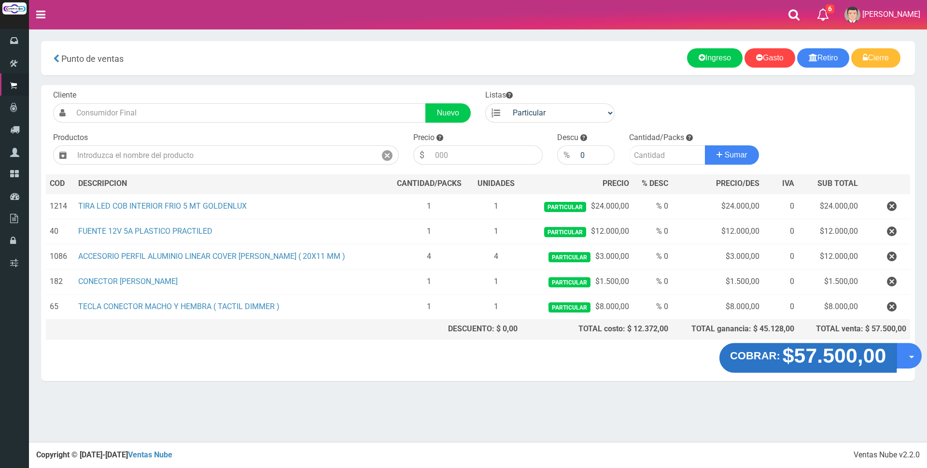
click at [839, 362] on strong "$57.500,00" at bounding box center [835, 355] width 104 height 23
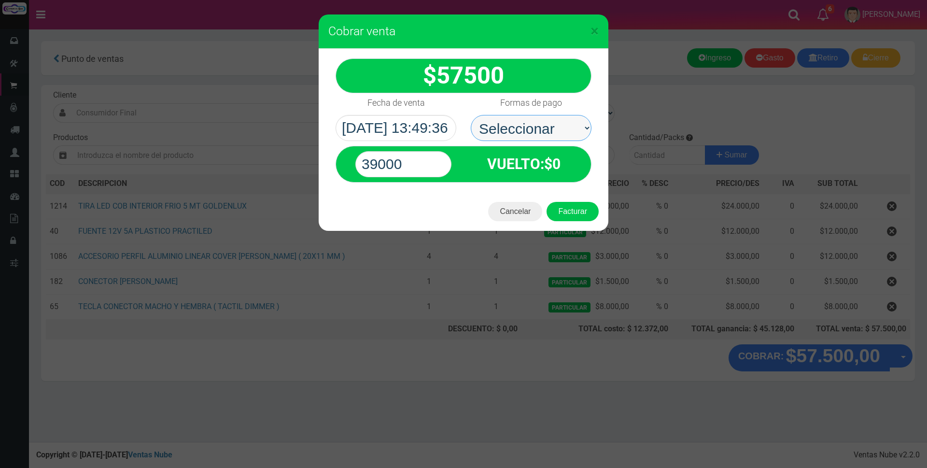
click at [554, 128] on select "Seleccionar Efectivo Tarjeta de Crédito Depósito Débito" at bounding box center [531, 128] width 121 height 26
select select "Efectivo"
click at [471, 115] on select "Seleccionar Efectivo Tarjeta de Crédito Depósito Débito" at bounding box center [531, 128] width 121 height 26
click at [430, 159] on input "39000" at bounding box center [403, 164] width 96 height 26
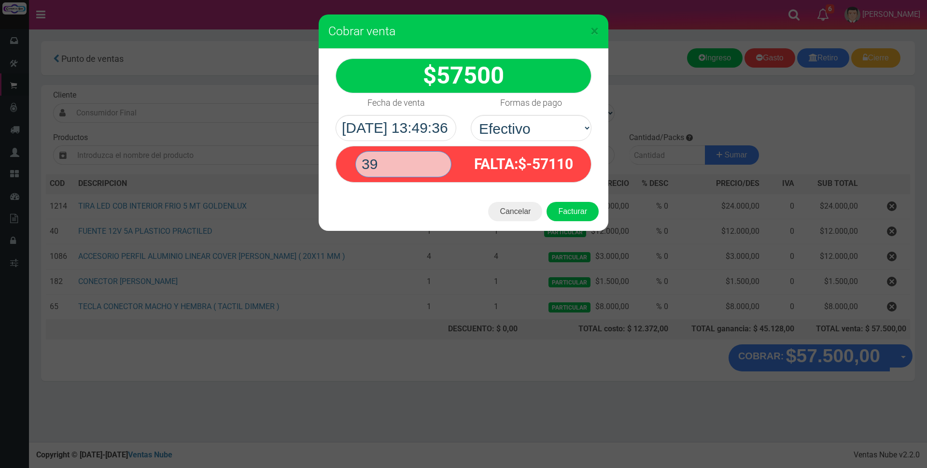
type input "3"
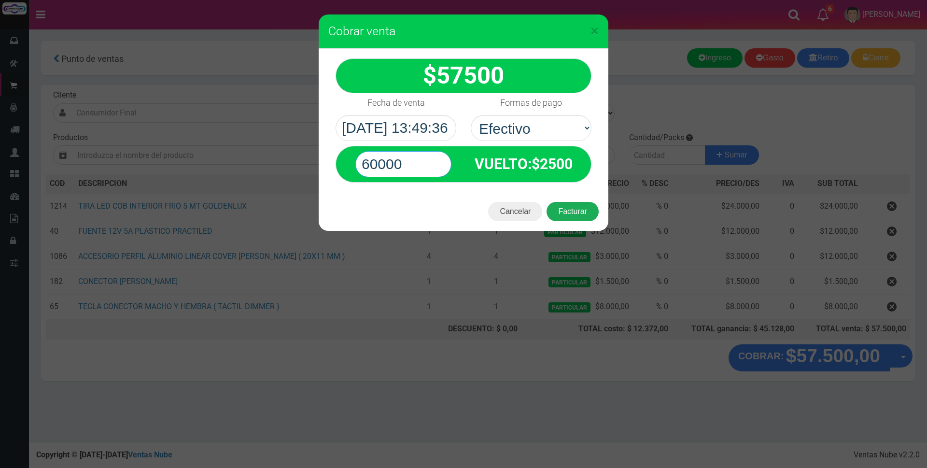
type input "60000"
click at [580, 208] on button "Facturar" at bounding box center [573, 211] width 52 height 19
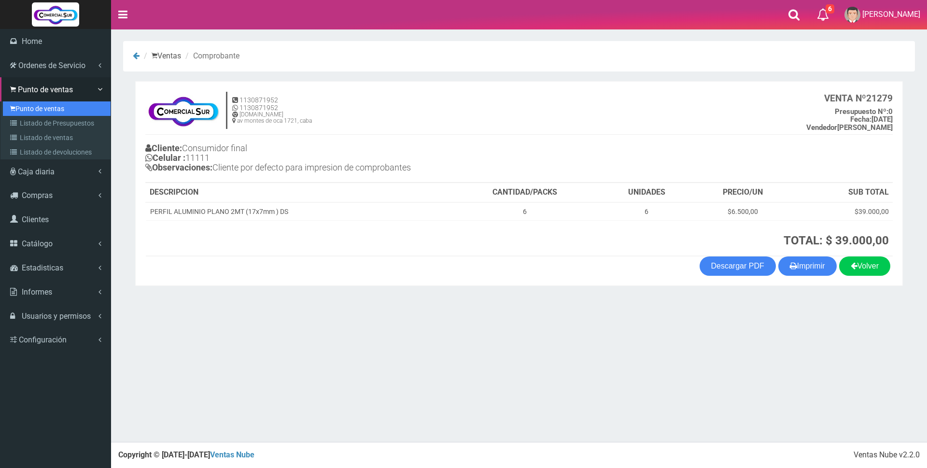
click at [41, 110] on link "Punto de ventas" at bounding box center [57, 108] width 108 height 14
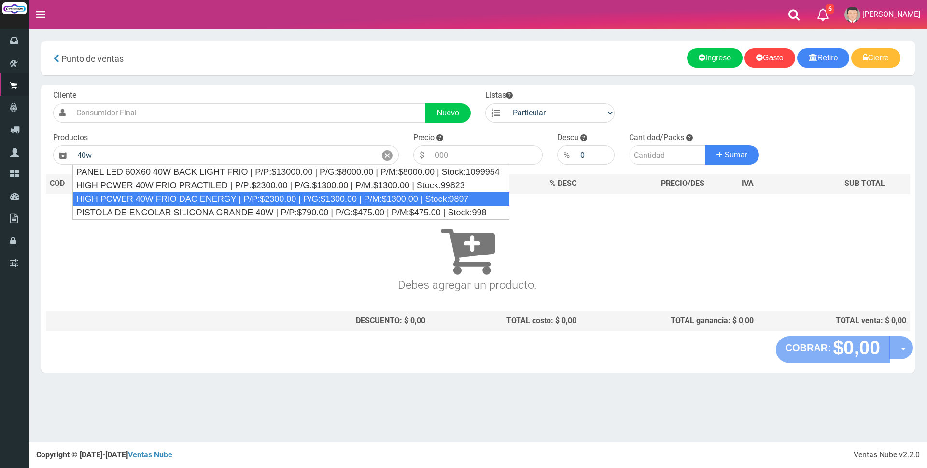
drag, startPoint x: 137, startPoint y: 200, endPoint x: 307, endPoint y: 156, distance: 175.6
click at [141, 199] on div "HIGH POWER 40W FRIO DAC ENERGY | P/P:$2300.00 | P/G:$1300.00 | P/M:$1300.00 | S…" at bounding box center [290, 199] width 437 height 14
type input "HIGH POWER 40W FRIO DAC ENERGY | P/P:$2300.00 | P/G:$1300.00 | P/M:$1300.00 | S…"
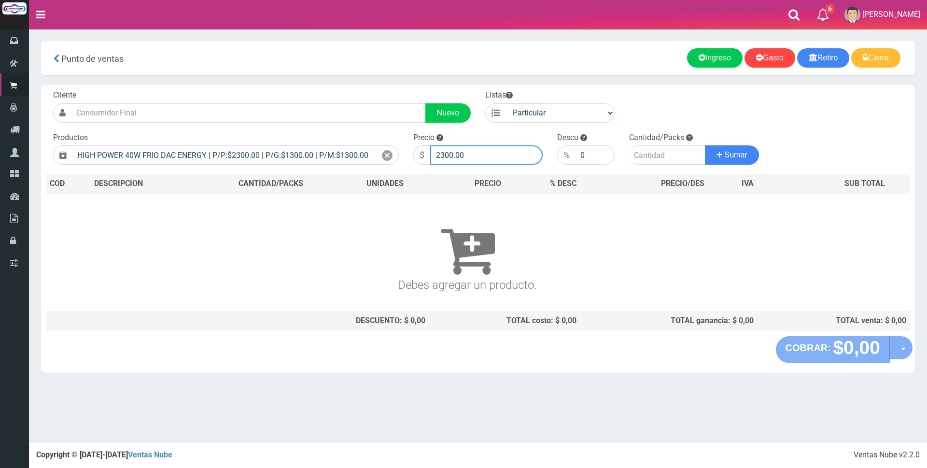
click at [474, 147] on input "2300.00" at bounding box center [486, 154] width 113 height 19
type input "2"
type input "7000"
click at [645, 162] on input "number" at bounding box center [667, 154] width 76 height 19
type input "1"
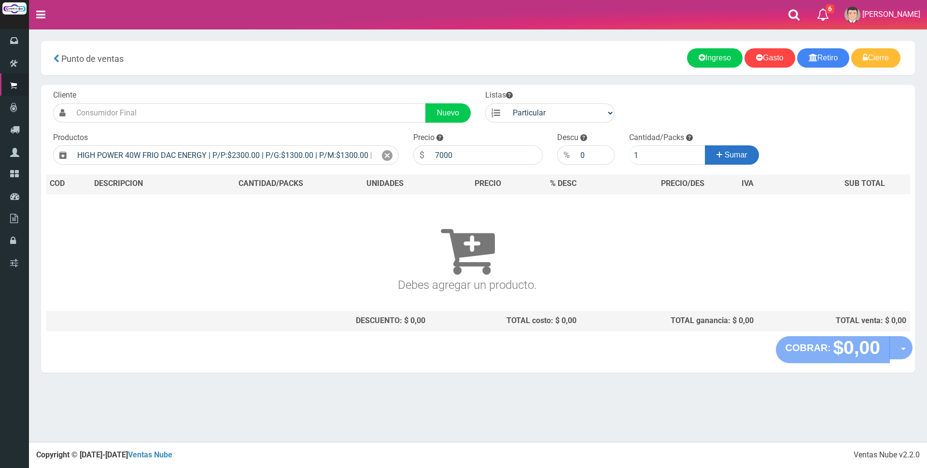
click at [748, 154] on button "Sumar" at bounding box center [732, 154] width 54 height 19
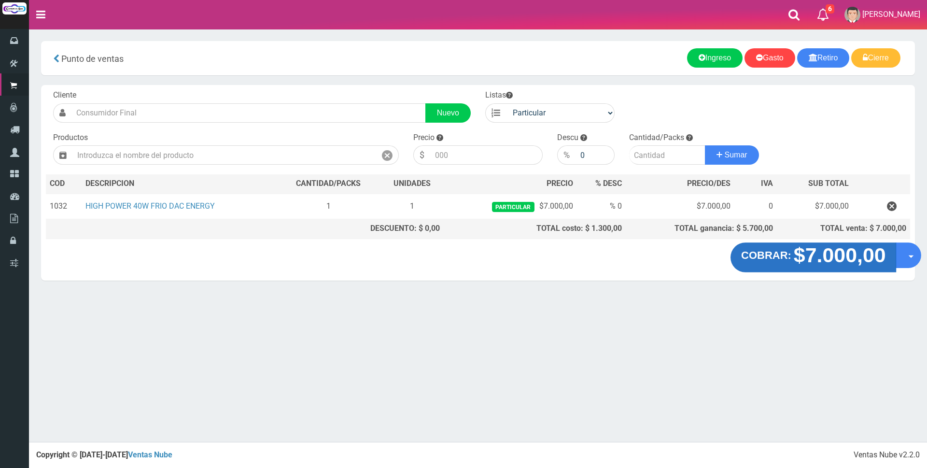
click at [844, 261] on strong "$7.000,00" at bounding box center [840, 255] width 92 height 23
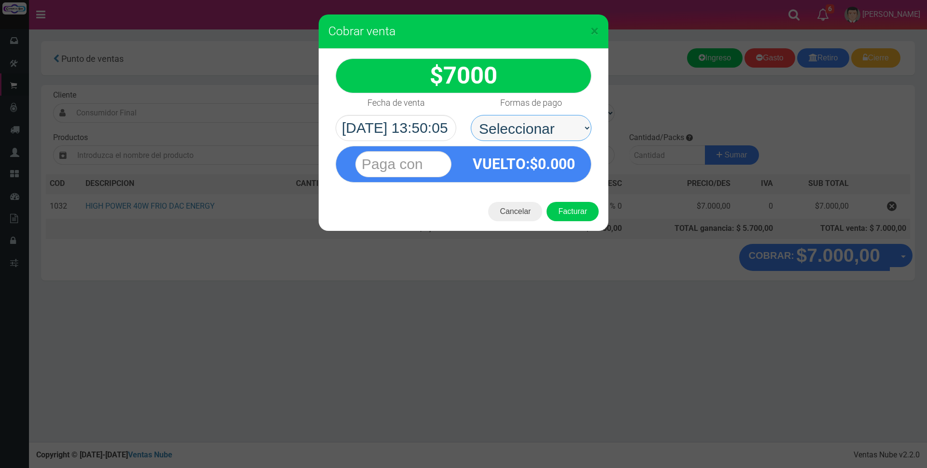
click at [564, 123] on select "Seleccionar Efectivo Tarjeta de Crédito Depósito Débito" at bounding box center [531, 128] width 121 height 26
select select "Tarjeta de Crédito"
click at [471, 115] on select "Seleccionar Efectivo Tarjeta de Crédito Depósito Débito" at bounding box center [531, 128] width 121 height 26
click at [433, 157] on input "text" at bounding box center [403, 164] width 96 height 26
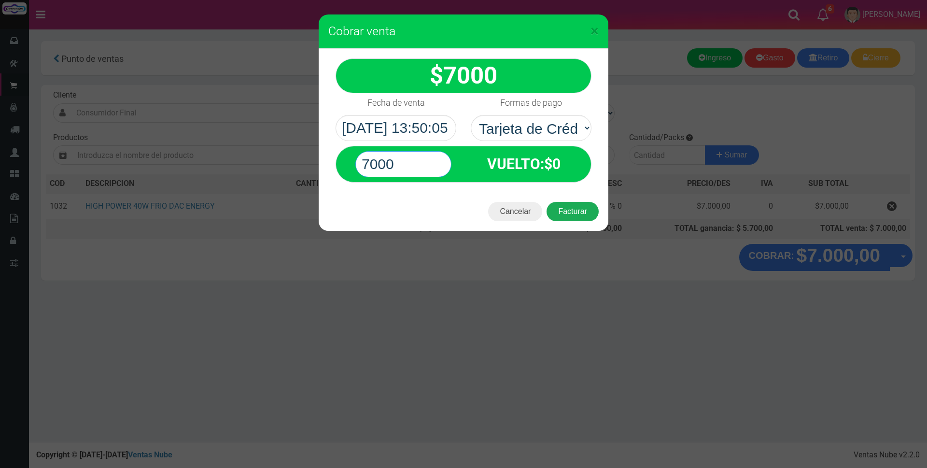
type input "7000"
click at [580, 208] on button "Facturar" at bounding box center [573, 211] width 52 height 19
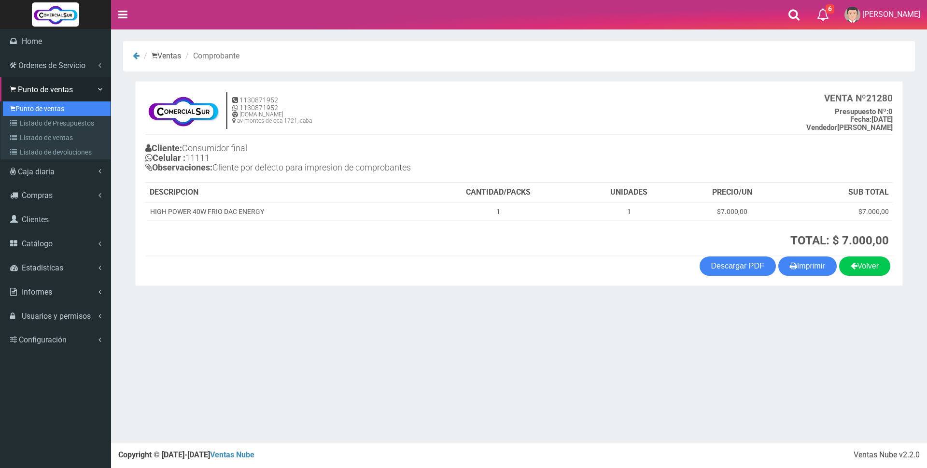
click at [41, 108] on link "Punto de ventas" at bounding box center [57, 108] width 108 height 14
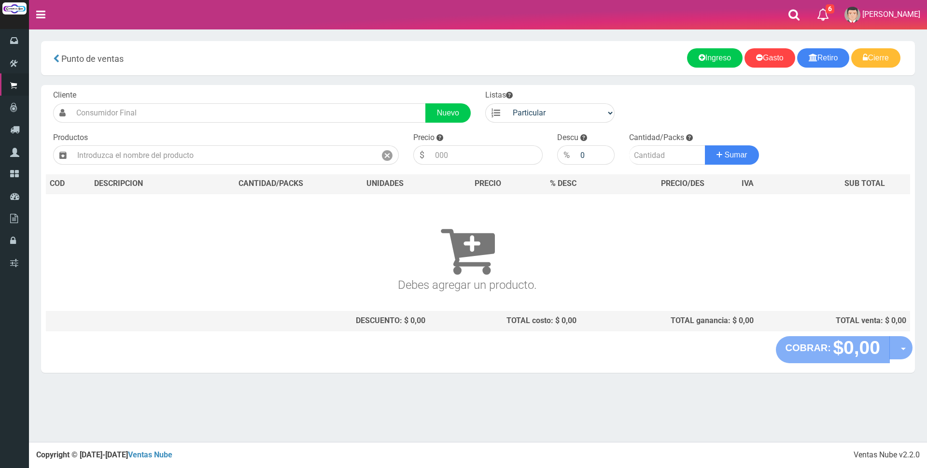
type input "3"
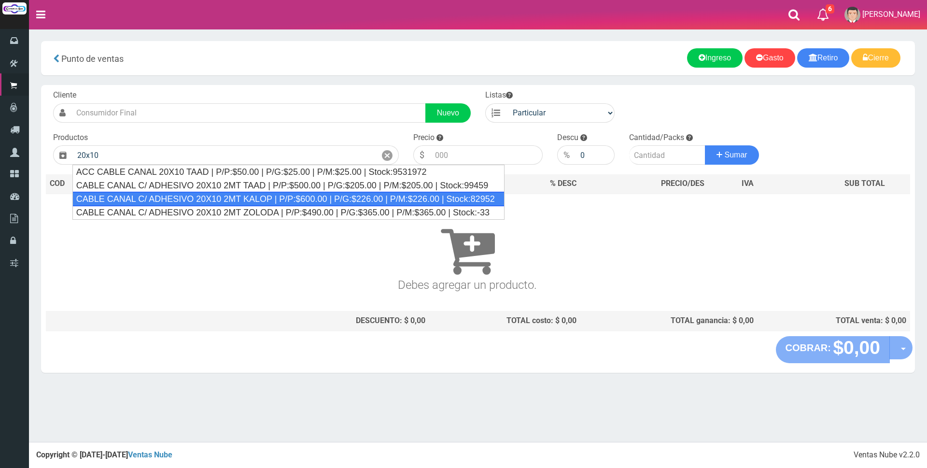
click at [183, 203] on div "CABLE CANAL C/ ADHESIVO 20X10 2MT KALOP | P/P:$600.00 | P/G:$226.00 | P/M:$226.…" at bounding box center [288, 199] width 432 height 14
type input "CABLE CANAL C/ ADHESIVO 20X10 2MT KALOP | P/P:$600.00 | P/G:$226.00 | P/M:$226.…"
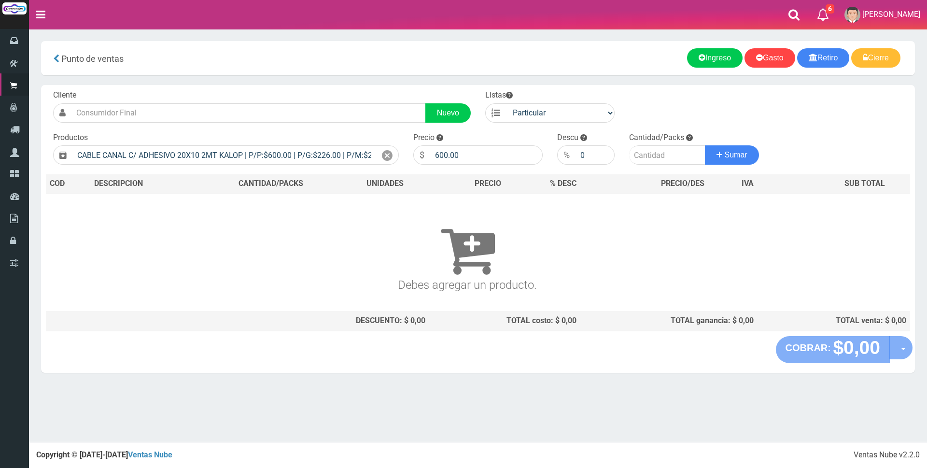
click at [475, 143] on div "Precio $ 600.00" at bounding box center [478, 148] width 144 height 33
click at [474, 151] on input "600.00" at bounding box center [486, 154] width 113 height 19
type input "6"
type input "1800"
click at [638, 156] on input "number" at bounding box center [667, 154] width 76 height 19
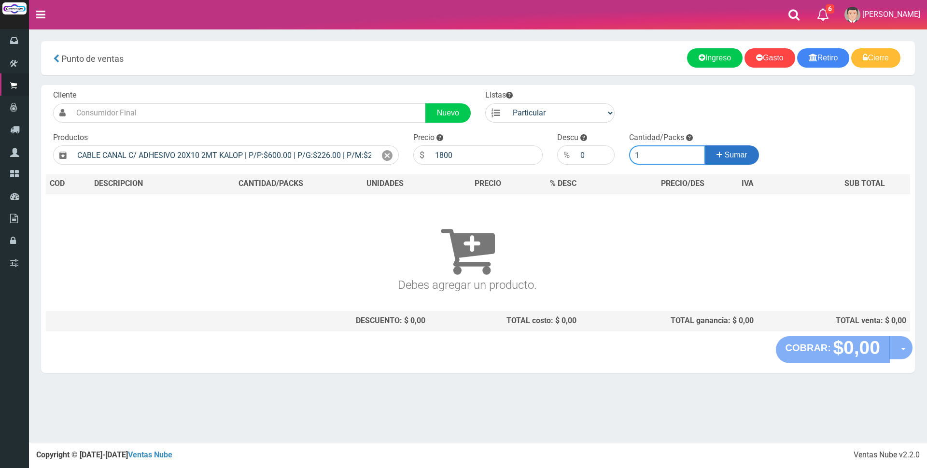
type input "1"
click at [720, 156] on icon at bounding box center [720, 155] width 6 height 14
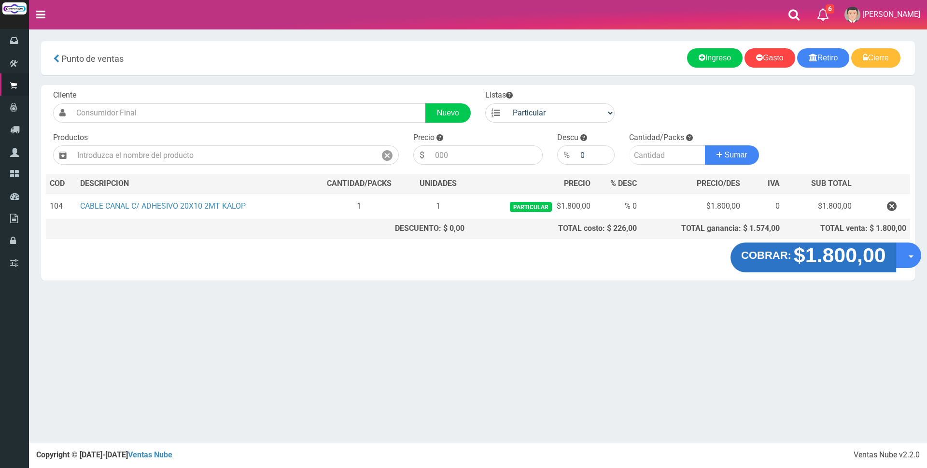
click at [855, 256] on strong "$1.800,00" at bounding box center [840, 255] width 92 height 23
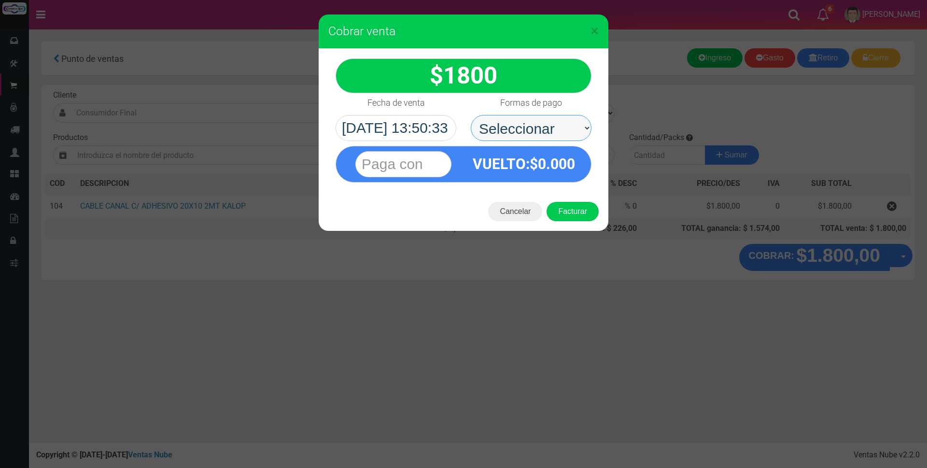
drag, startPoint x: 499, startPoint y: 131, endPoint x: 503, endPoint y: 135, distance: 5.1
click at [500, 119] on select "Seleccionar Efectivo Tarjeta de Crédito Depósito Débito" at bounding box center [531, 128] width 121 height 26
select select "Efectivo"
click at [471, 115] on select "Seleccionar Efectivo Tarjeta de Crédito Depósito Débito" at bounding box center [531, 128] width 121 height 26
click at [442, 161] on input "text" at bounding box center [403, 164] width 96 height 26
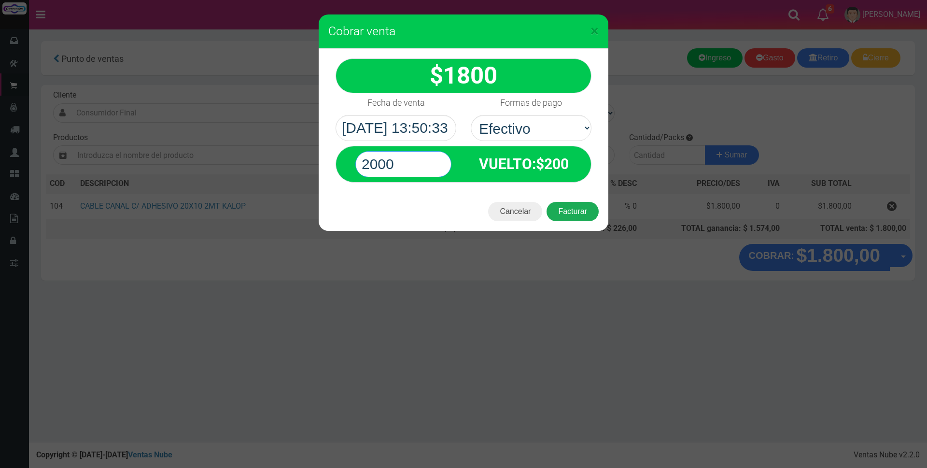
type input "2000"
click at [562, 213] on button "Facturar" at bounding box center [573, 211] width 52 height 19
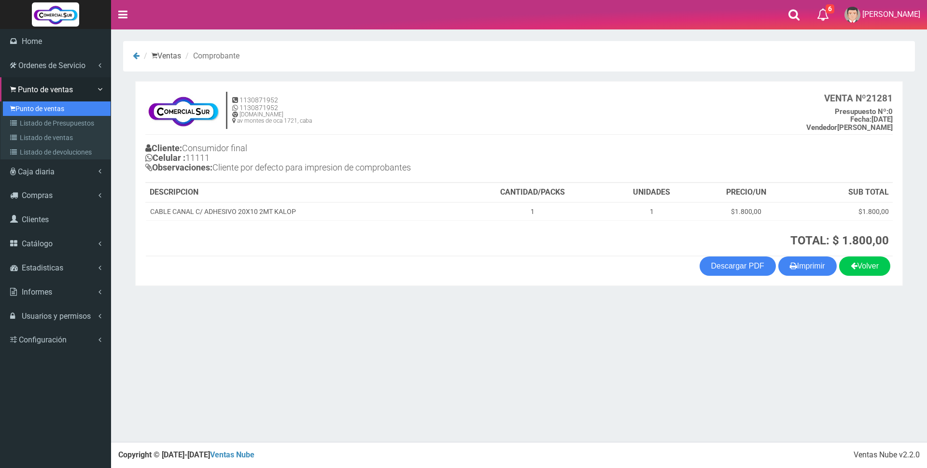
click at [64, 107] on link "Punto de ventas" at bounding box center [57, 108] width 108 height 14
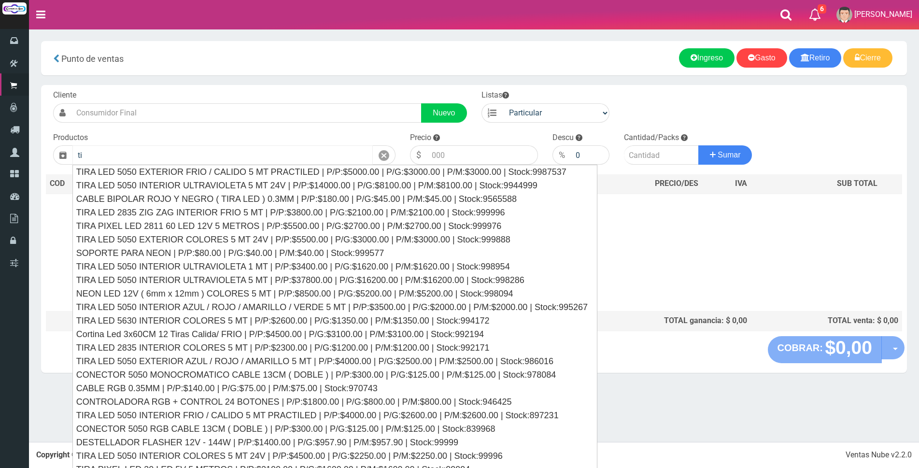
type input "t"
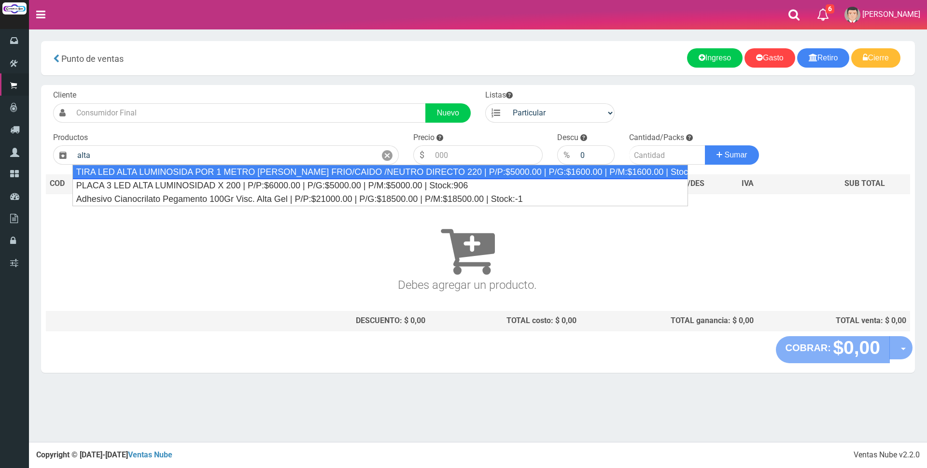
click at [229, 172] on div "TIRA LED ALTA LUMINOSIDA POR 1 METRO [PERSON_NAME] FRIO/CAIDO /NEUTRO DIRECTO 2…" at bounding box center [380, 172] width 616 height 14
type input "TIRA LED ALTA LUMINOSIDA POR 1 METRO [PERSON_NAME] FRIO/CAIDO /NEUTRO DIRECTO 2…"
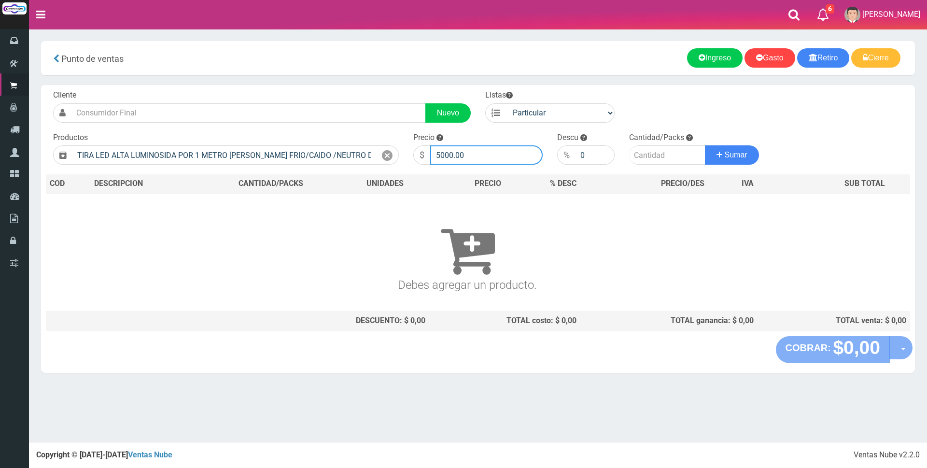
click at [481, 156] on input "5000.00" at bounding box center [486, 154] width 113 height 19
type input "5"
type input "7000"
click at [644, 155] on input "number" at bounding box center [667, 154] width 76 height 19
type input "1"
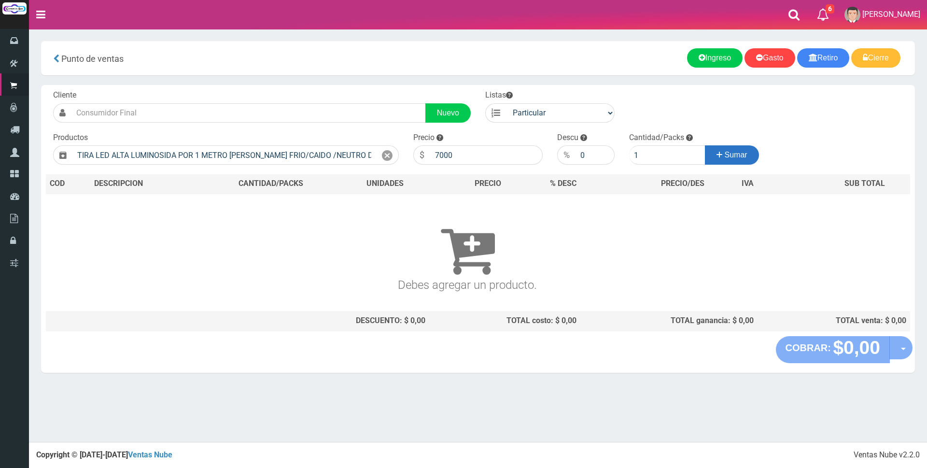
click at [738, 155] on span "Sumar" at bounding box center [736, 155] width 23 height 8
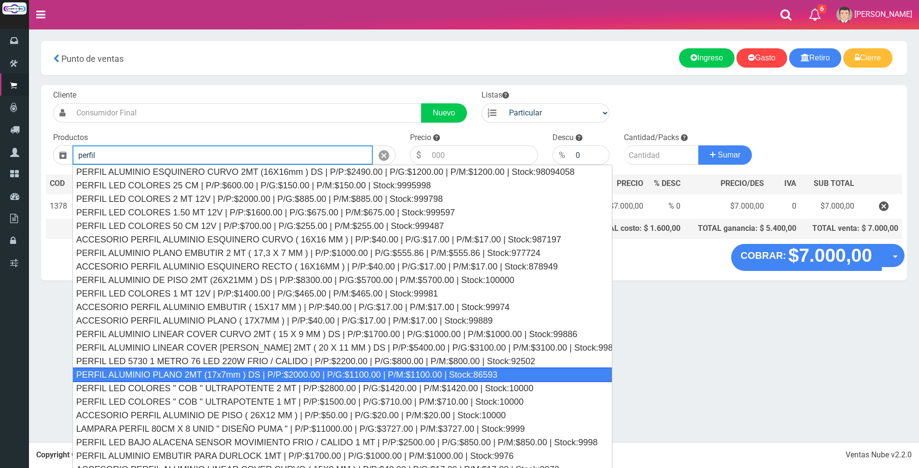
click at [265, 372] on div "PERFIL ALUMINIO PLANO 2MT (17x7mm ) DS | P/P:$2000.00 | P/G:$1100.00 | P/M:$110…" at bounding box center [342, 375] width 540 height 14
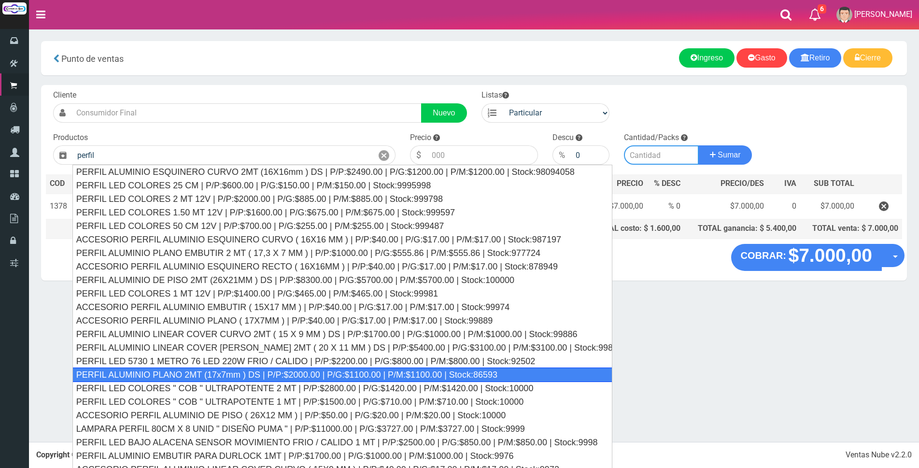
type input "PERFIL ALUMINIO PLANO 2MT (17x7mm ) DS | P/P:$2000.00 | P/G:$1100.00 | P/M:$110…"
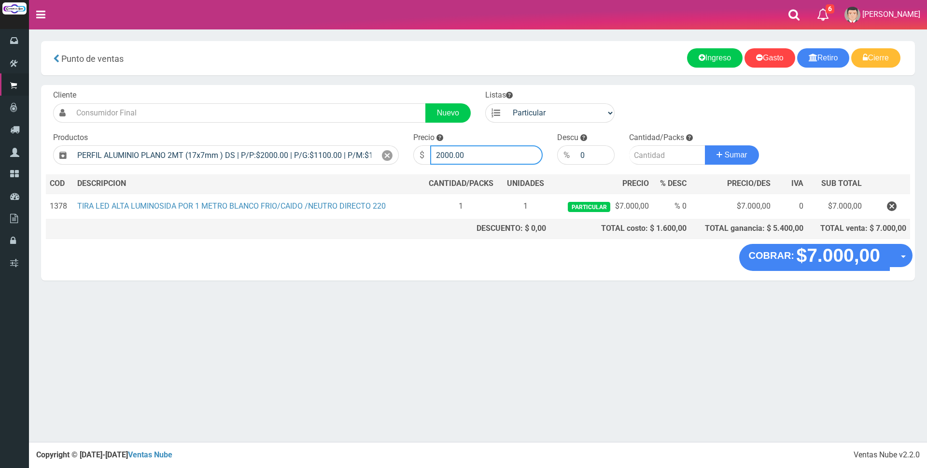
click at [493, 156] on input "2000.00" at bounding box center [486, 154] width 113 height 19
type input "2"
type input "6500"
click at [644, 156] on input "number" at bounding box center [667, 154] width 76 height 19
type input "1"
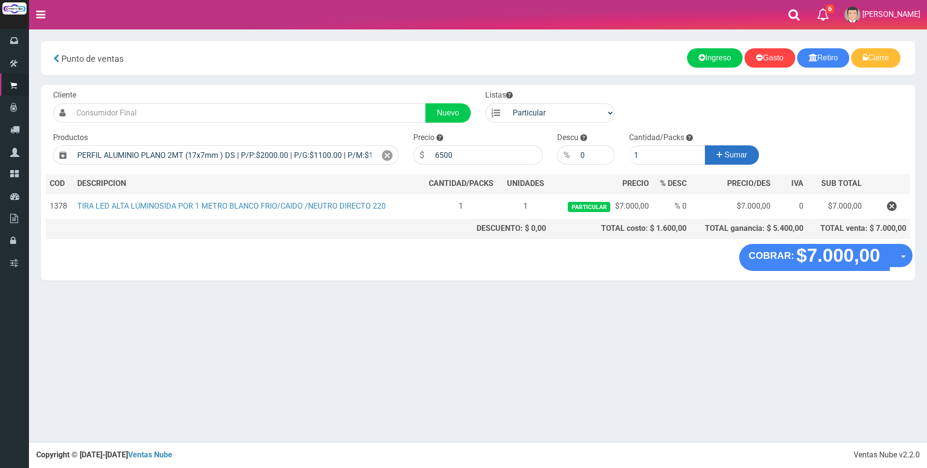
click at [714, 150] on button "Sumar" at bounding box center [732, 154] width 54 height 19
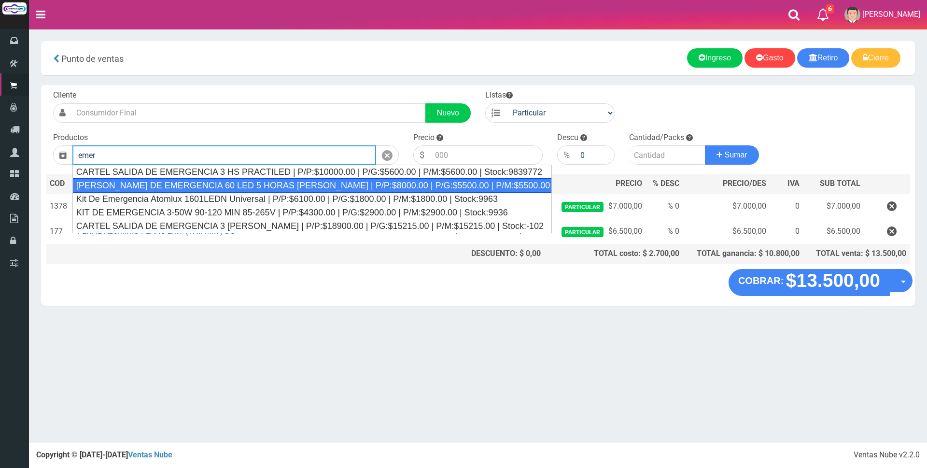
click at [395, 182] on div "[PERSON_NAME] DE EMERGENCIA 60 LED 5 HORAS [PERSON_NAME] | P/P:$8000.00 | P/G:$…" at bounding box center [312, 185] width 480 height 14
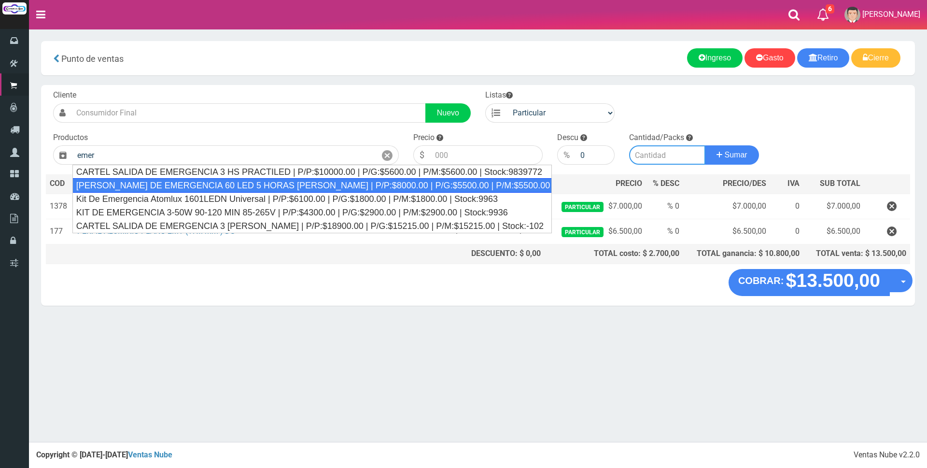
type input "[PERSON_NAME] DE EMERGENCIA 60 LED 5 HORAS [PERSON_NAME] | P/P:$8000.00 | P/G:$…"
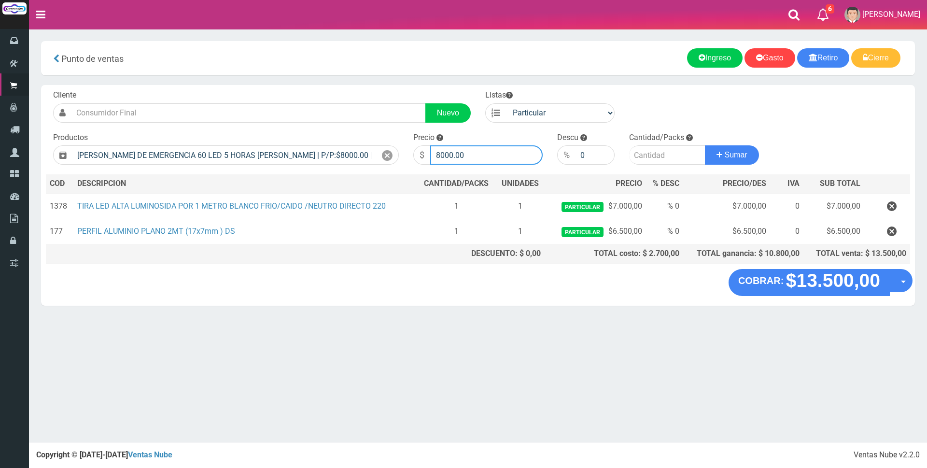
click at [477, 156] on input "8000.00" at bounding box center [486, 154] width 113 height 19
type input "8"
type input "20000"
click at [645, 161] on input "number" at bounding box center [667, 154] width 76 height 19
type input "1"
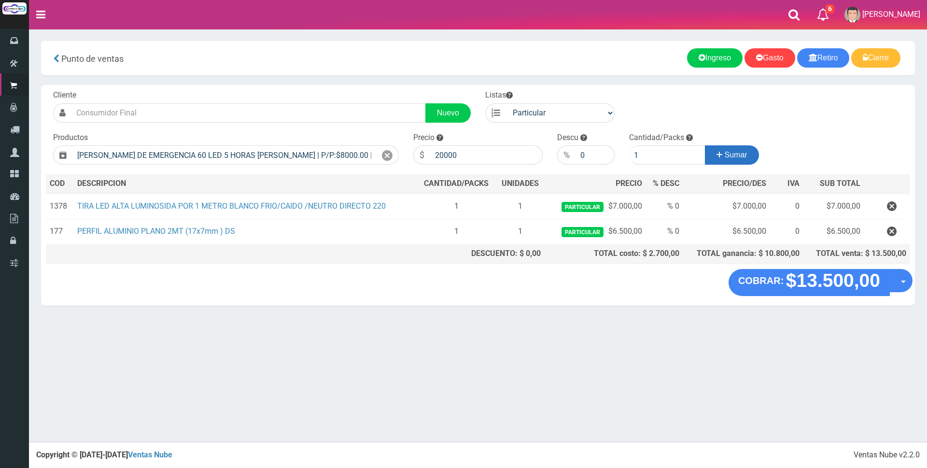
click at [717, 156] on icon at bounding box center [720, 155] width 6 height 14
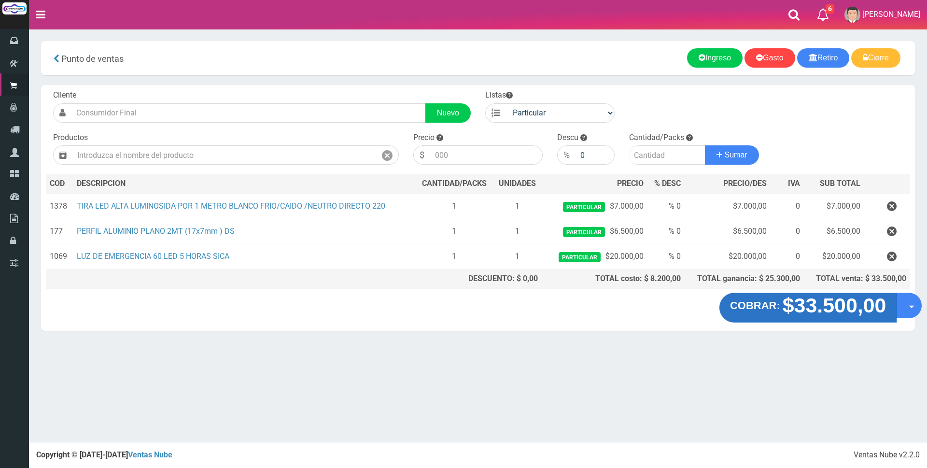
click at [746, 313] on button "COBRAR: $33.500,00" at bounding box center [809, 308] width 178 height 30
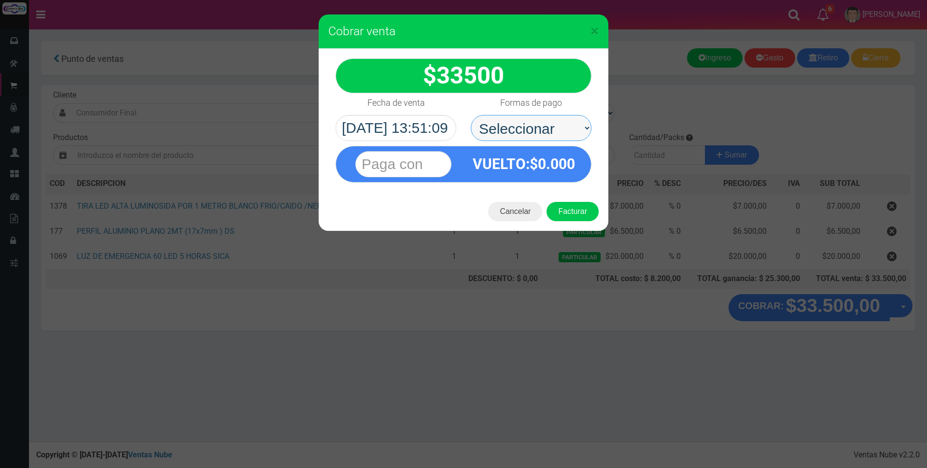
click at [512, 125] on select "Seleccionar Efectivo Tarjeta de Crédito Depósito Débito" at bounding box center [531, 128] width 121 height 26
select select "Efectivo"
click at [471, 115] on select "Seleccionar Efectivo Tarjeta de Crédito Depósito Débito" at bounding box center [531, 128] width 121 height 26
click at [441, 159] on input "text" at bounding box center [403, 164] width 96 height 26
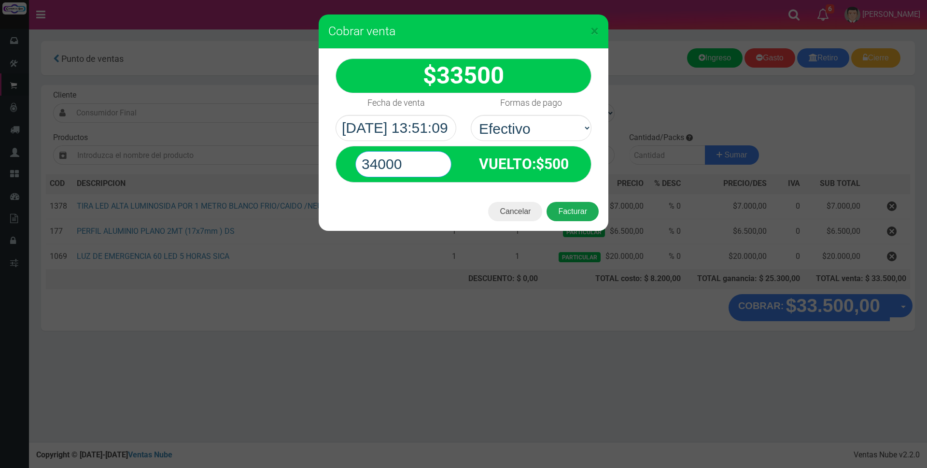
type input "34000"
click at [581, 209] on button "Facturar" at bounding box center [573, 211] width 52 height 19
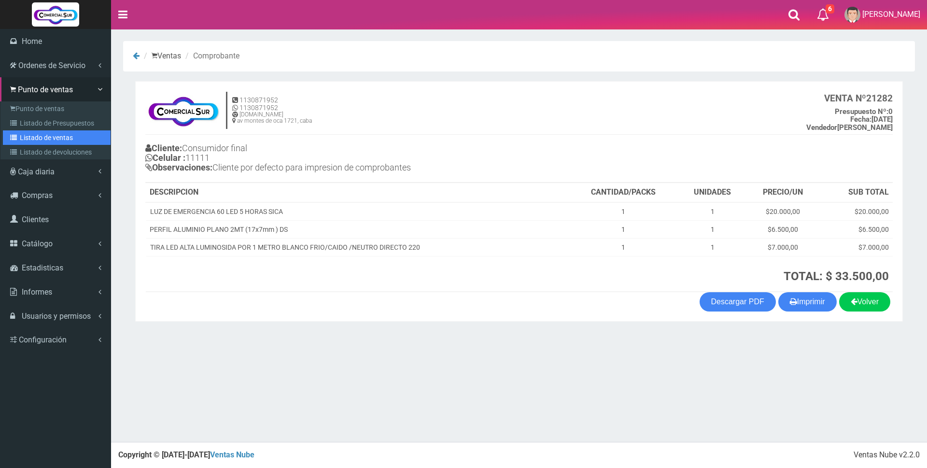
click at [30, 138] on link "Listado de ventas" at bounding box center [57, 137] width 108 height 14
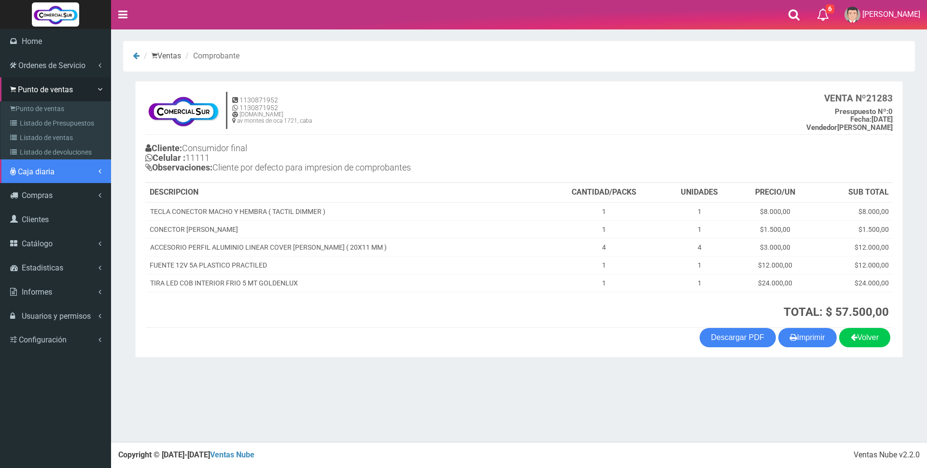
click at [54, 173] on span "Caja diaria" at bounding box center [36, 171] width 37 height 9
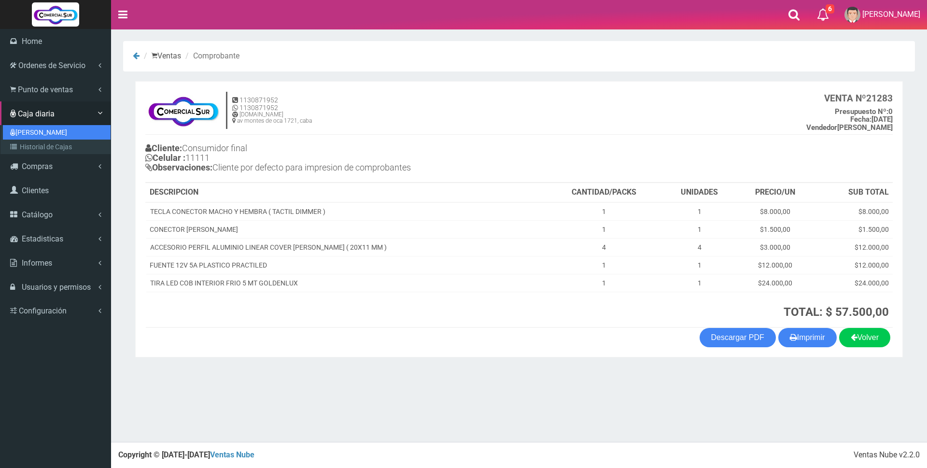
click at [45, 134] on link "[PERSON_NAME]" at bounding box center [57, 132] width 108 height 14
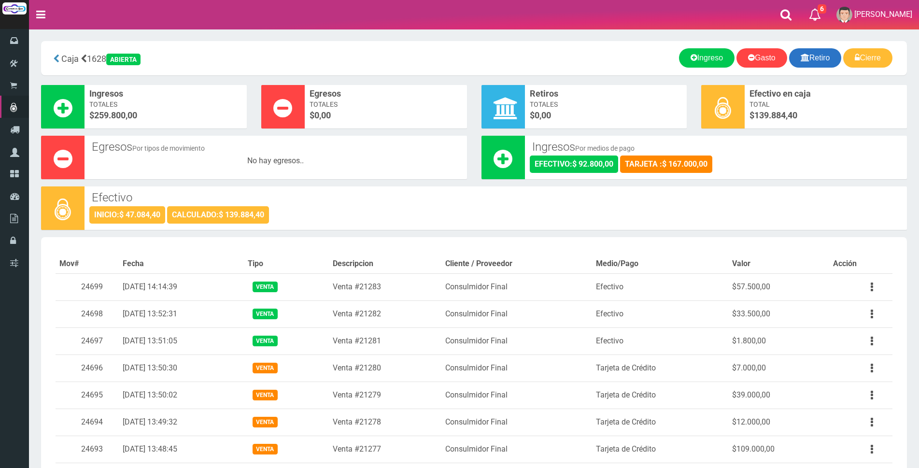
click at [814, 59] on link "Retiro" at bounding box center [815, 57] width 53 height 19
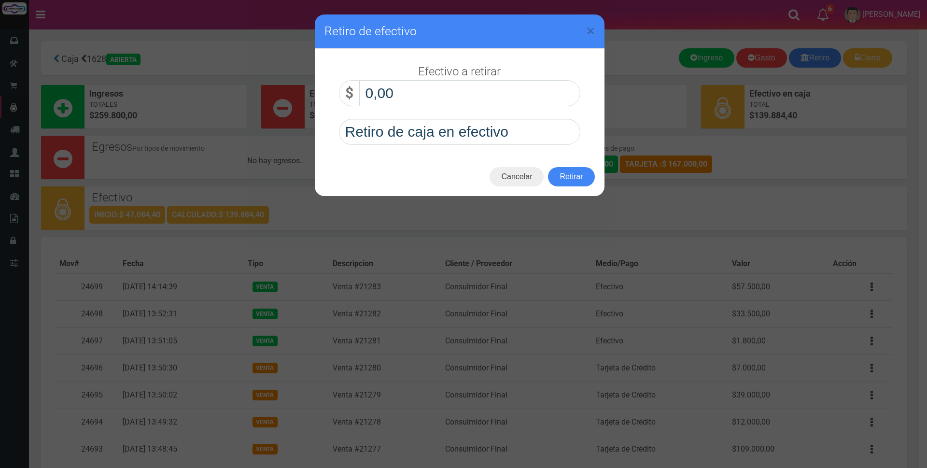
click at [546, 87] on input "0,00" at bounding box center [469, 93] width 221 height 26
type input "120.000,00"
click at [579, 174] on button "Retirar" at bounding box center [571, 176] width 46 height 19
